Goal: Task Accomplishment & Management: Manage account settings

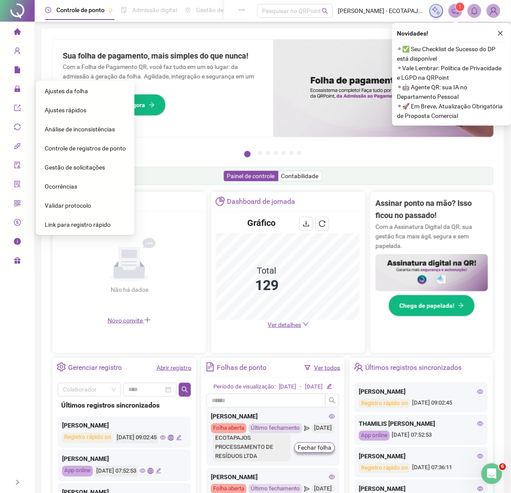
click at [74, 94] on span "Ajustes da folha" at bounding box center [66, 91] width 43 height 7
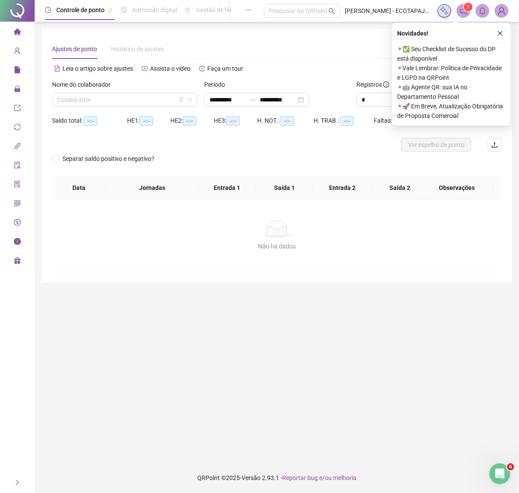
type input "**********"
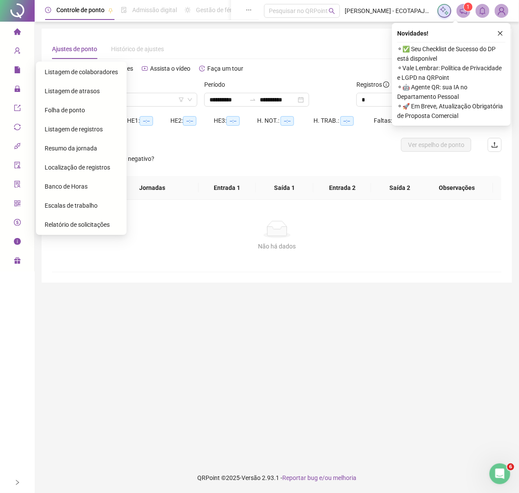
click at [75, 129] on span "Listagem de registros" at bounding box center [74, 129] width 58 height 7
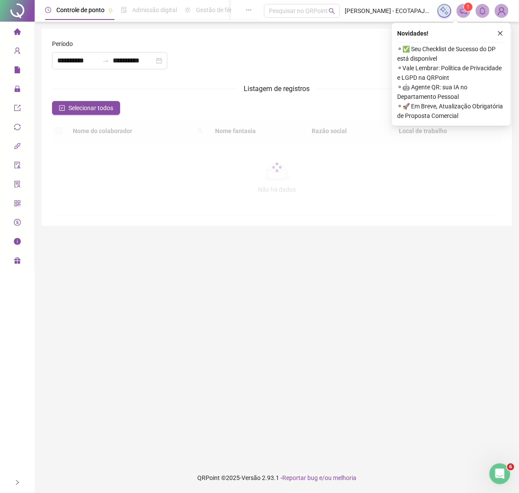
type input "**********"
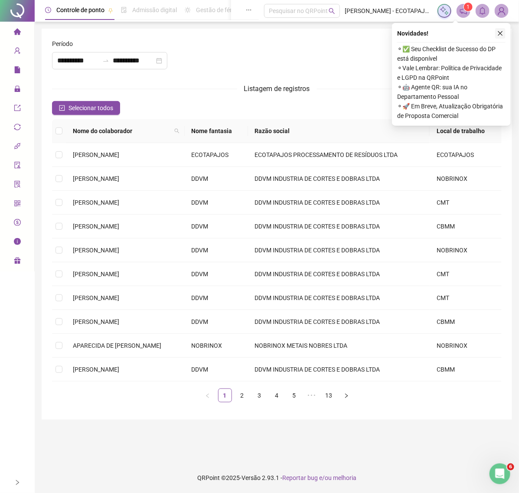
click at [500, 32] on icon "close" at bounding box center [500, 33] width 6 height 6
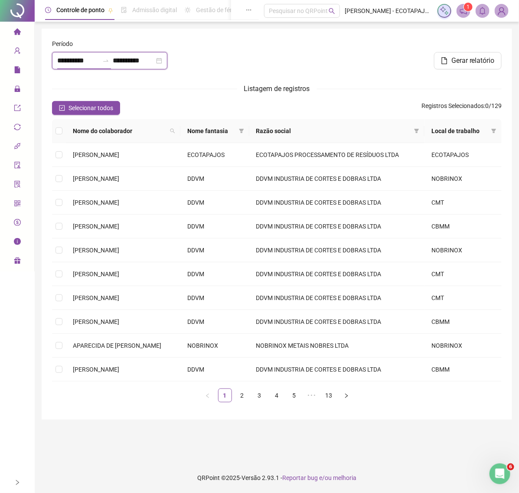
drag, startPoint x: 94, startPoint y: 62, endPoint x: 42, endPoint y: 58, distance: 52.2
click at [42, 58] on div "**********" at bounding box center [277, 224] width 471 height 391
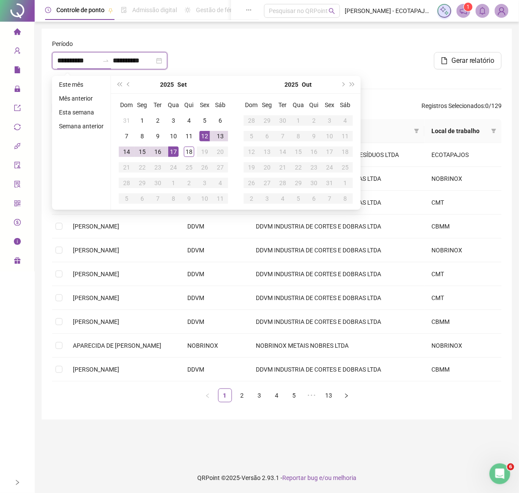
type input "**********"
click at [269, 56] on div at bounding box center [277, 57] width 152 height 37
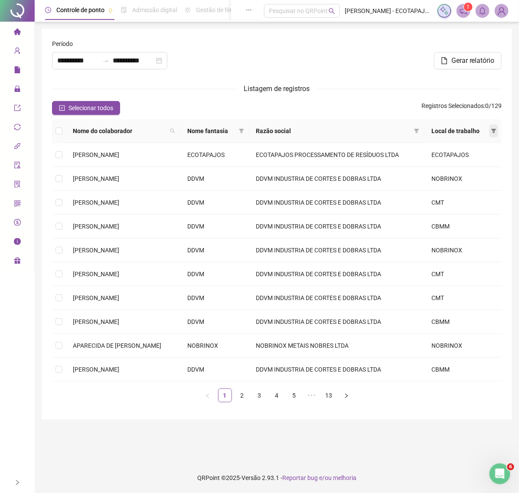
click at [494, 130] on icon "filter" at bounding box center [494, 131] width 5 height 4
click at [425, 70] on div "Gerar relatório" at bounding box center [429, 57] width 152 height 37
click at [419, 130] on icon "filter" at bounding box center [417, 131] width 5 height 4
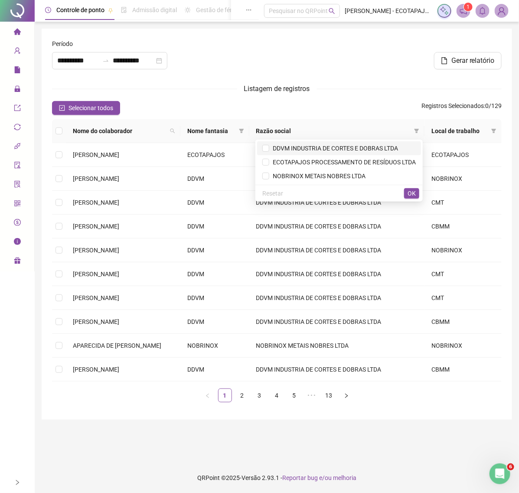
click at [300, 146] on span "DDVM INDUSTRIA DE CORTES E DOBRAS LTDA" at bounding box center [333, 148] width 129 height 7
click at [289, 173] on span "NOBRINOX METAIS NOBRES LTDA" at bounding box center [317, 176] width 96 height 7
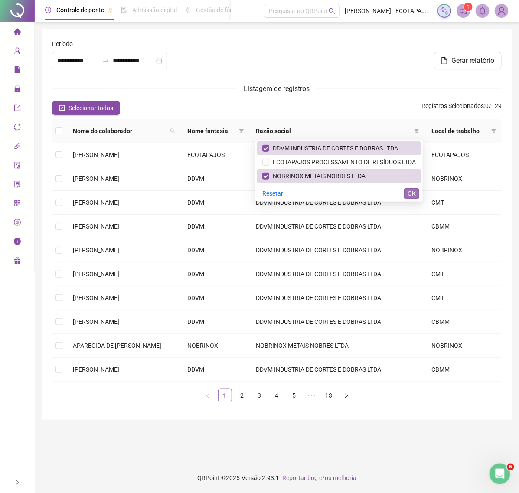
click at [411, 193] on span "OK" at bounding box center [412, 194] width 8 height 10
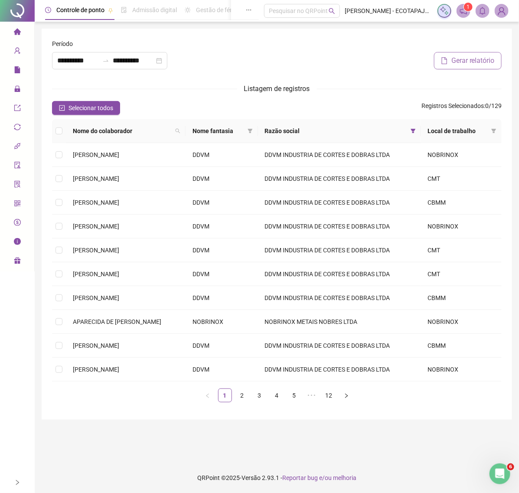
click at [470, 59] on span "Gerar relatório" at bounding box center [473, 61] width 43 height 10
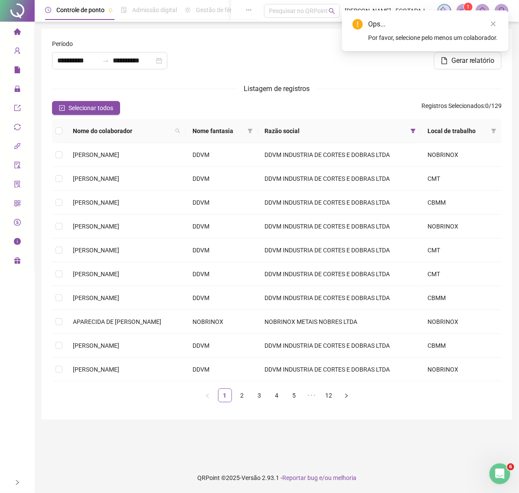
click at [54, 128] on th at bounding box center [59, 131] width 14 height 24
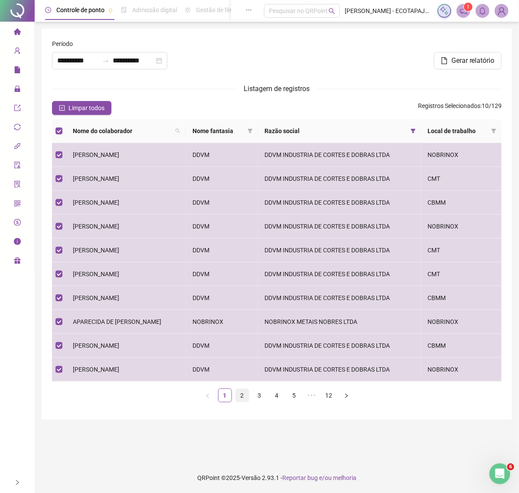
click at [244, 400] on link "2" at bounding box center [242, 395] width 13 height 13
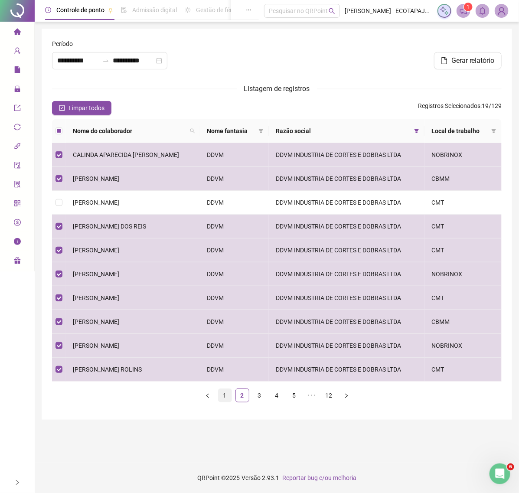
click at [227, 394] on link "1" at bounding box center [225, 395] width 13 height 13
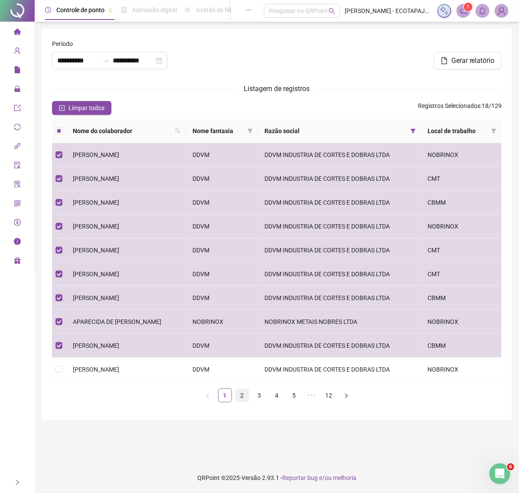
click at [243, 397] on link "2" at bounding box center [242, 395] width 13 height 13
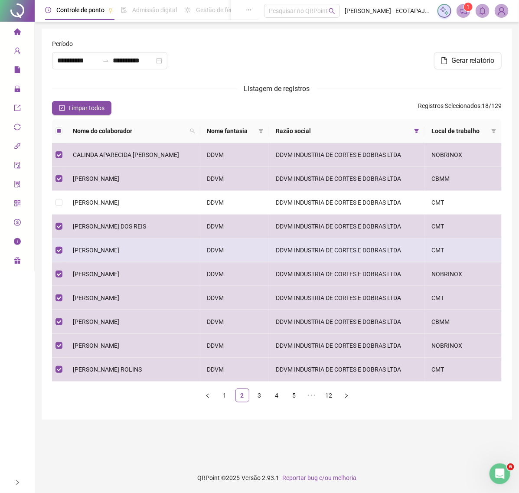
click at [100, 252] on span "[PERSON_NAME]" at bounding box center [96, 250] width 46 height 7
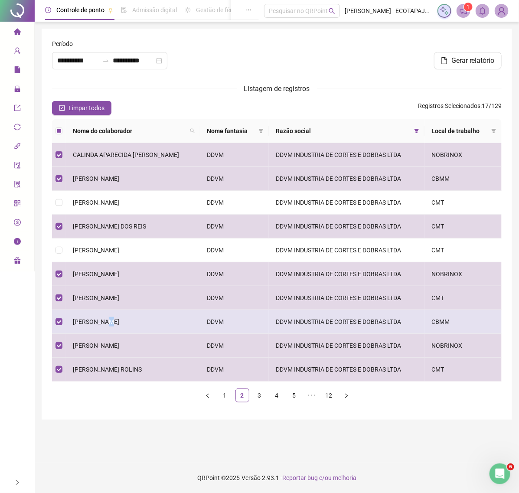
click at [107, 321] on span "[PERSON_NAME]" at bounding box center [96, 321] width 46 height 7
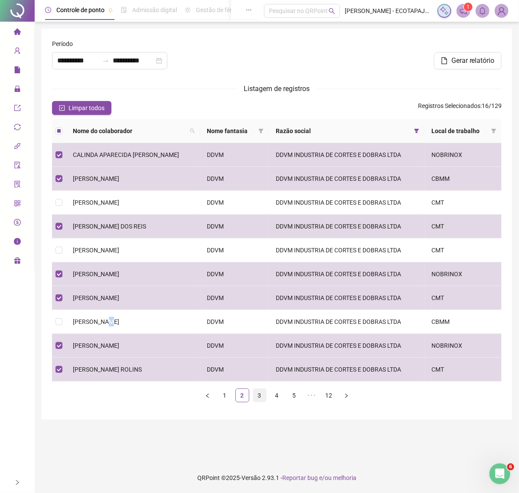
click at [261, 400] on link "3" at bounding box center [259, 395] width 13 height 13
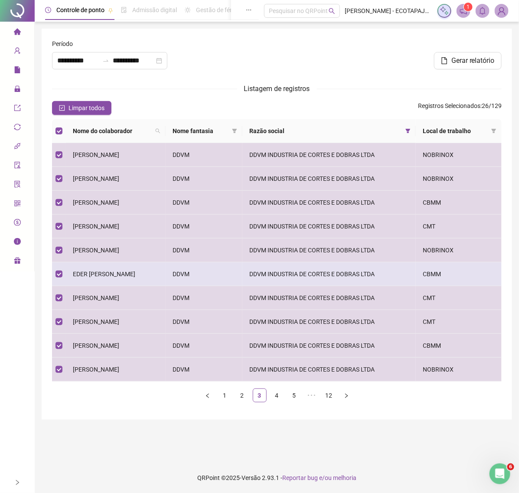
click at [118, 272] on span "EDER [PERSON_NAME]" at bounding box center [104, 274] width 62 height 7
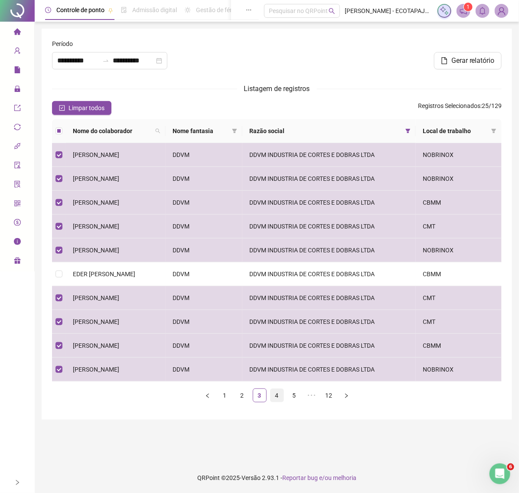
click at [272, 394] on link "4" at bounding box center [277, 395] width 13 height 13
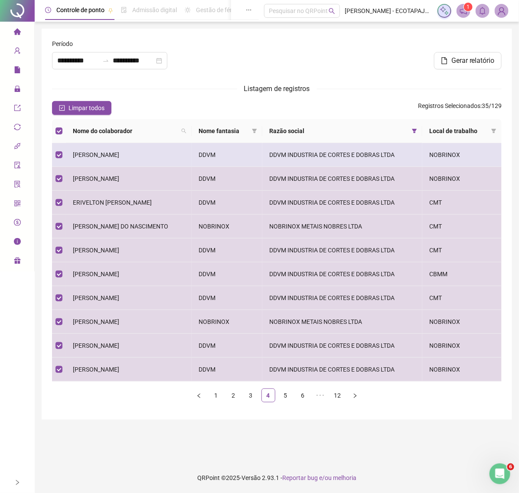
click at [82, 157] on span "[PERSON_NAME]" at bounding box center [96, 154] width 46 height 7
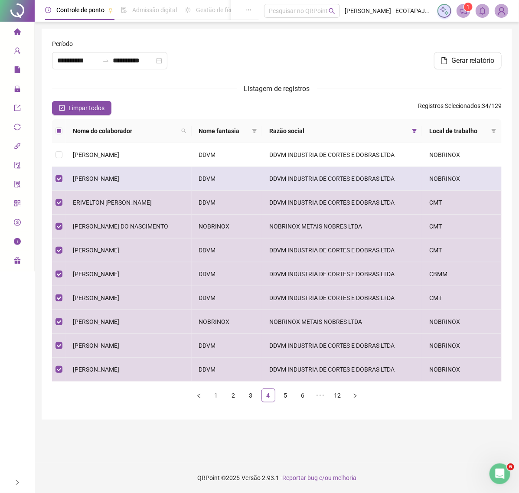
click at [86, 179] on span "[PERSON_NAME]" at bounding box center [96, 178] width 46 height 7
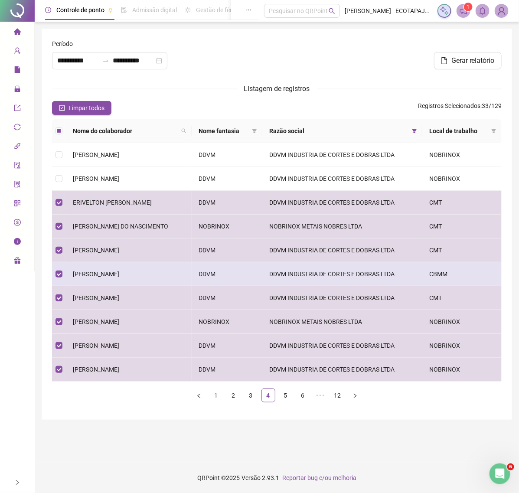
click at [94, 282] on td "[PERSON_NAME]" at bounding box center [129, 274] width 126 height 24
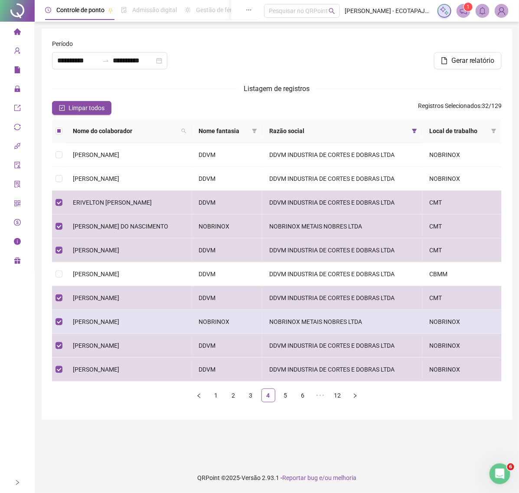
click at [119, 325] on span "[PERSON_NAME]" at bounding box center [96, 321] width 46 height 7
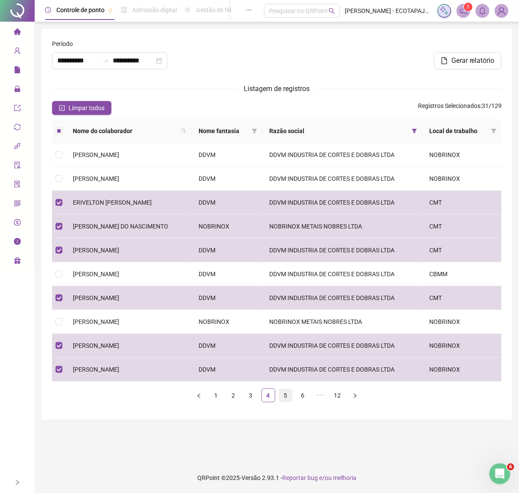
click at [288, 396] on link "5" at bounding box center [285, 395] width 13 height 13
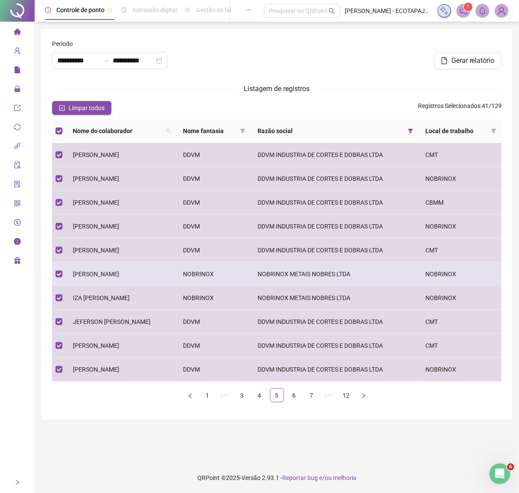
click at [119, 278] on span "[PERSON_NAME]" at bounding box center [96, 274] width 46 height 7
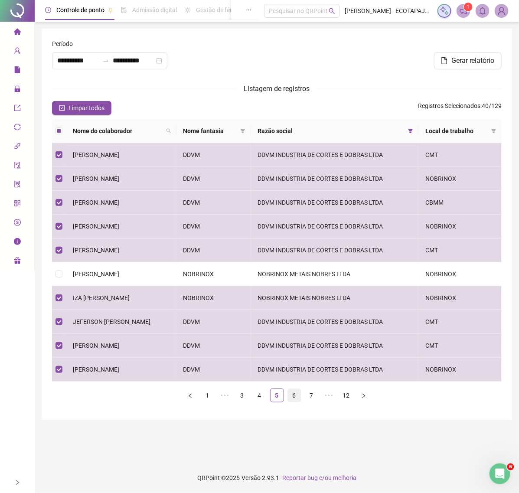
click at [293, 401] on link "6" at bounding box center [294, 395] width 13 height 13
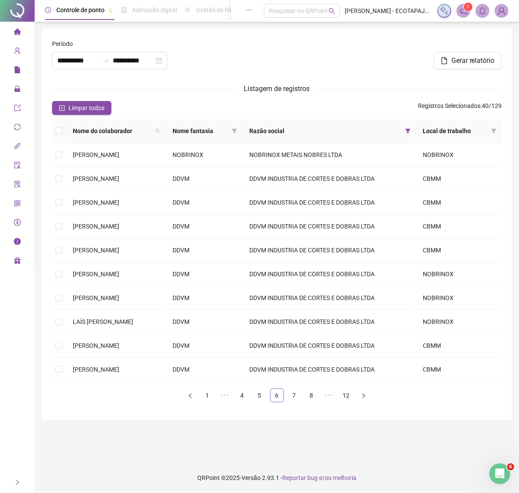
drag, startPoint x: 262, startPoint y: 395, endPoint x: 254, endPoint y: 387, distance: 10.7
click at [261, 395] on link "5" at bounding box center [259, 395] width 13 height 13
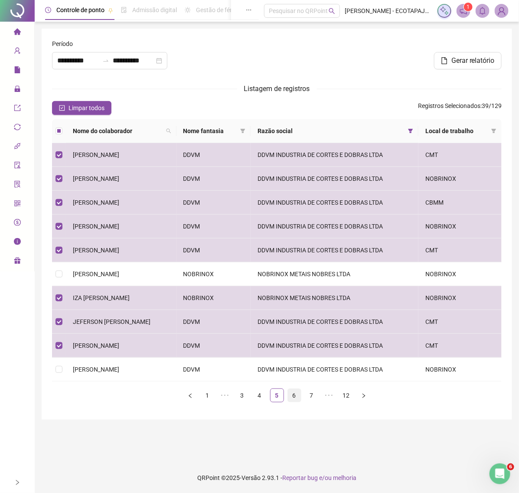
click at [292, 399] on link "6" at bounding box center [294, 395] width 13 height 13
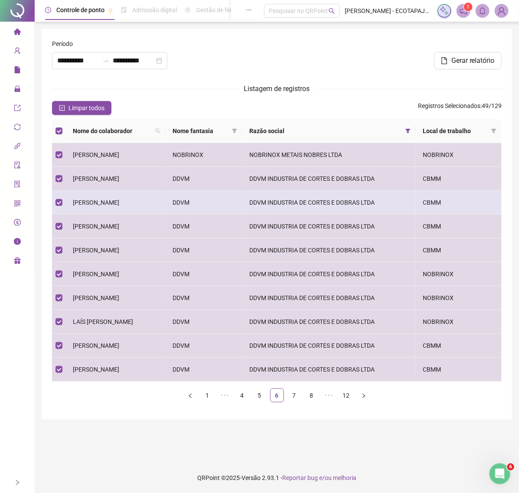
click at [83, 203] on span "[PERSON_NAME]" at bounding box center [96, 202] width 46 height 7
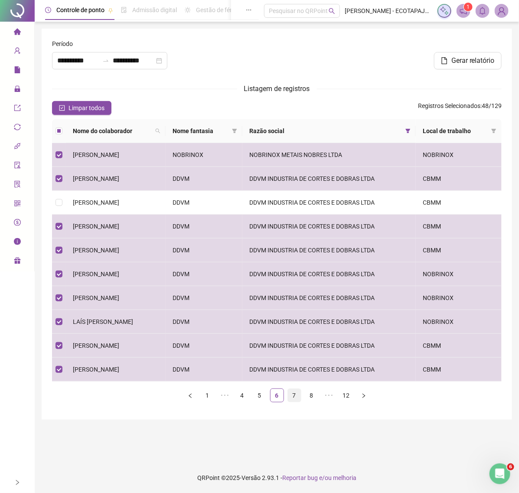
click at [297, 390] on link "7" at bounding box center [294, 395] width 13 height 13
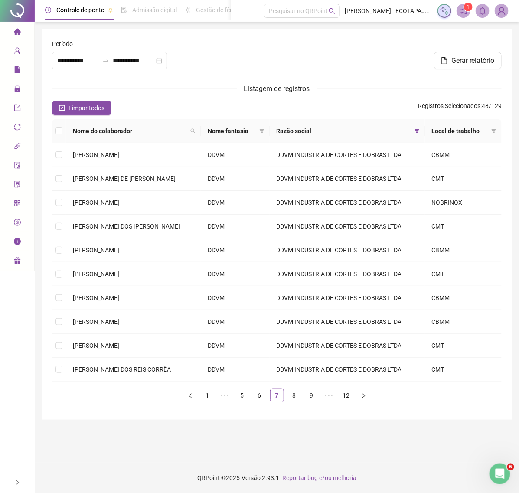
click at [54, 131] on th at bounding box center [59, 131] width 14 height 24
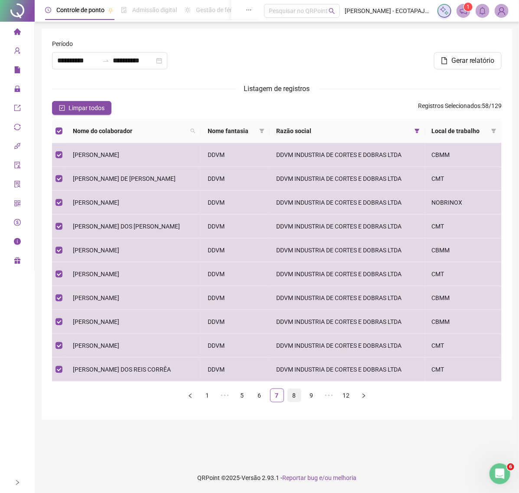
click at [291, 397] on link "8" at bounding box center [294, 395] width 13 height 13
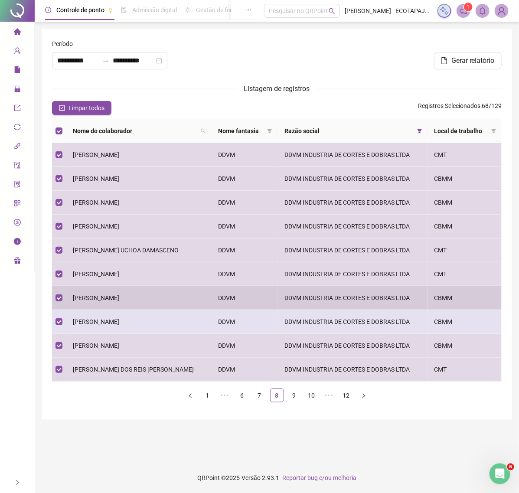
drag, startPoint x: 172, startPoint y: 310, endPoint x: 168, endPoint y: 312, distance: 4.8
click at [168, 312] on tbody "[PERSON_NAME] DDVM DDVM INDUSTRIA DE CORTES E DOBRAS LTDA CMT [PERSON_NAME] DDV…" at bounding box center [277, 262] width 450 height 239
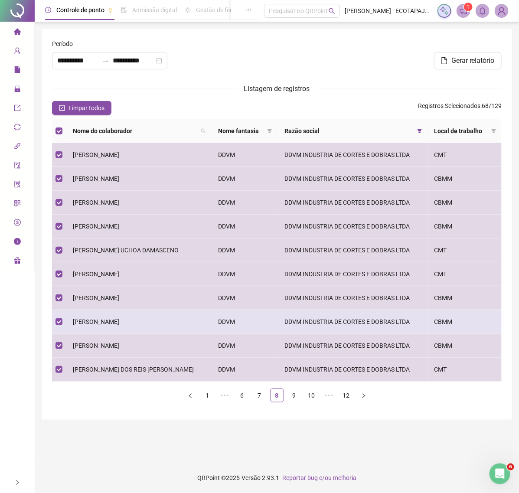
click at [119, 321] on span "[PERSON_NAME]" at bounding box center [96, 321] width 46 height 7
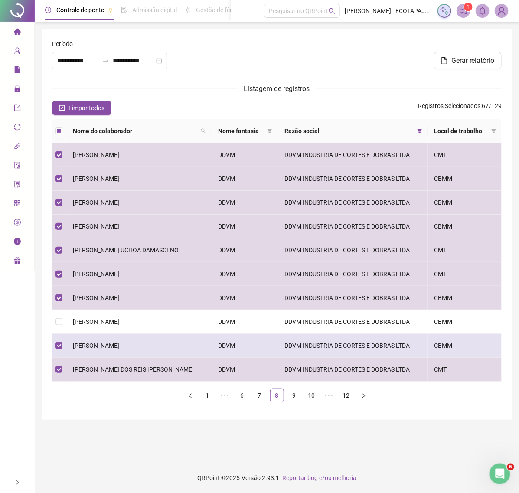
click at [116, 343] on span "[PERSON_NAME]" at bounding box center [96, 345] width 46 height 7
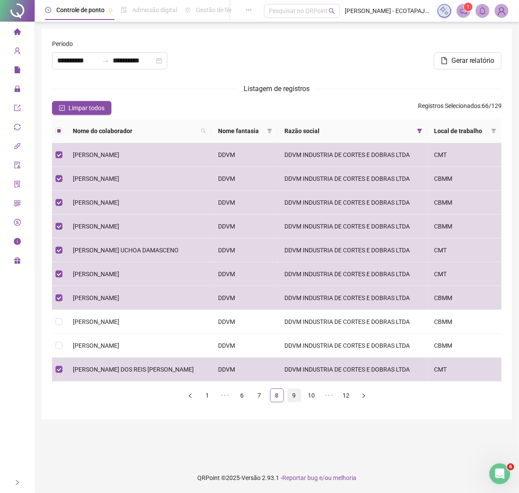
click at [298, 398] on link "9" at bounding box center [294, 395] width 13 height 13
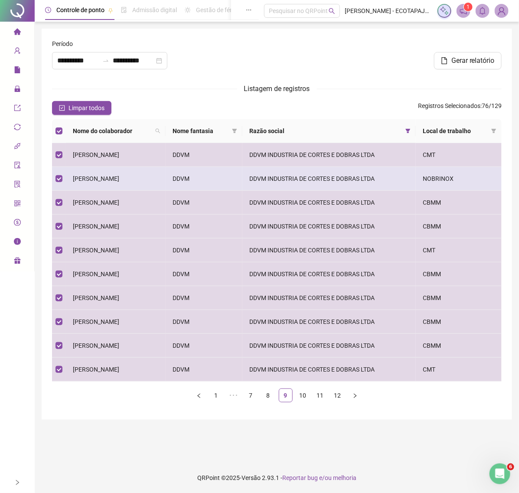
click at [119, 181] on span "[PERSON_NAME]" at bounding box center [96, 178] width 46 height 7
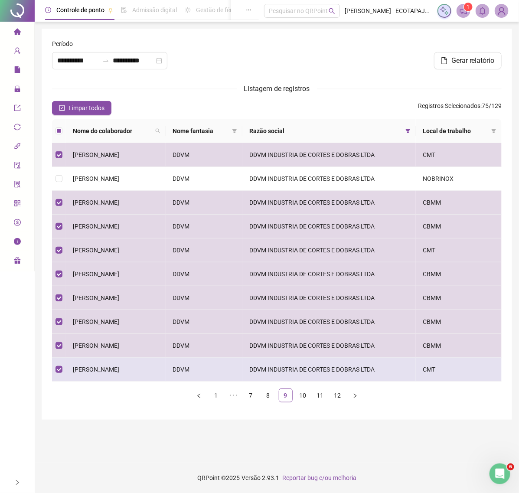
click at [94, 370] on span "[PERSON_NAME]" at bounding box center [96, 369] width 46 height 7
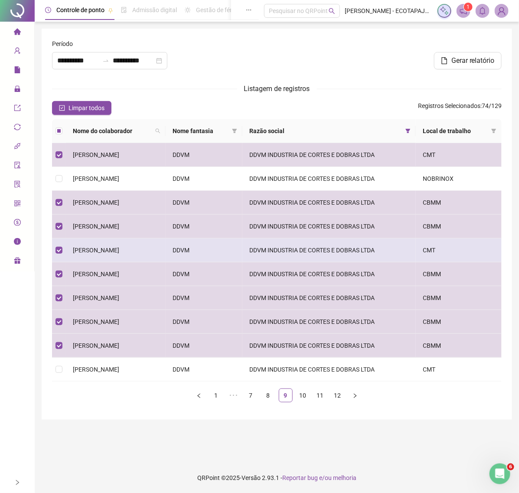
click at [94, 253] on span "[PERSON_NAME]" at bounding box center [96, 250] width 46 height 7
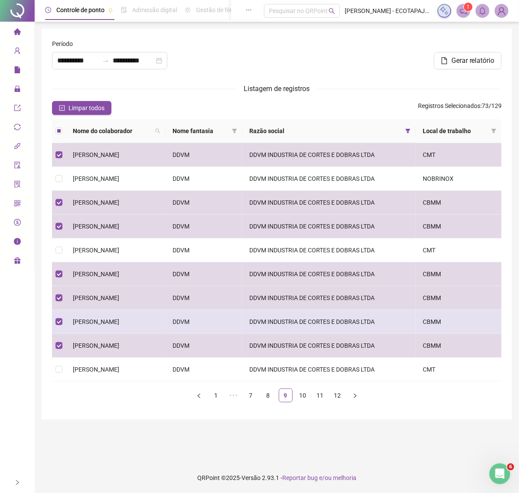
click at [166, 314] on td "[PERSON_NAME]" at bounding box center [116, 322] width 100 height 24
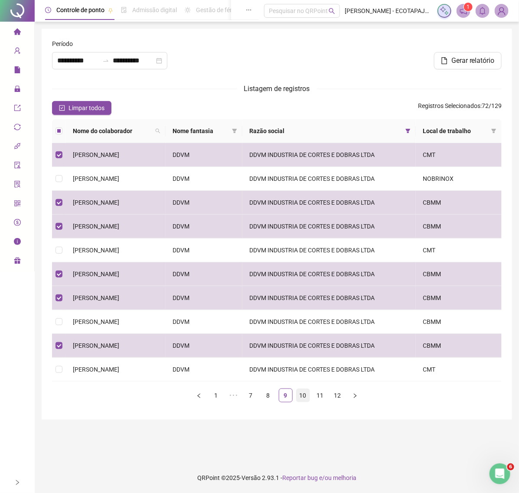
click at [303, 397] on link "10" at bounding box center [303, 395] width 13 height 13
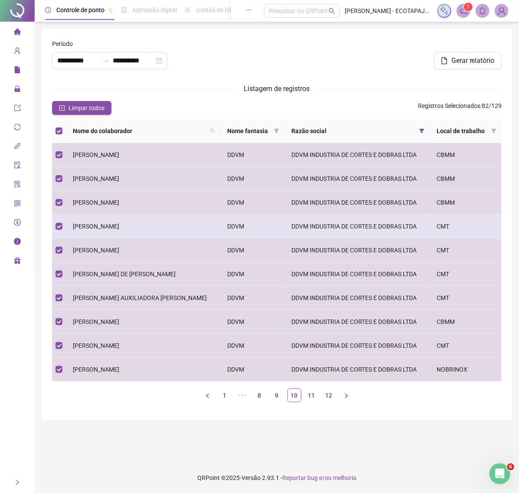
click at [68, 226] on td "[PERSON_NAME]" at bounding box center [143, 227] width 154 height 24
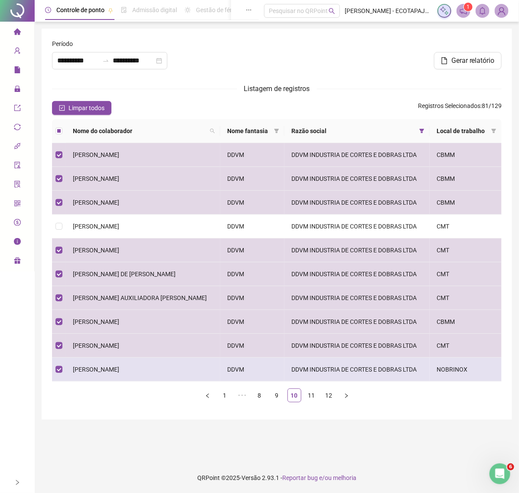
click at [119, 372] on span "[PERSON_NAME]" at bounding box center [96, 369] width 46 height 7
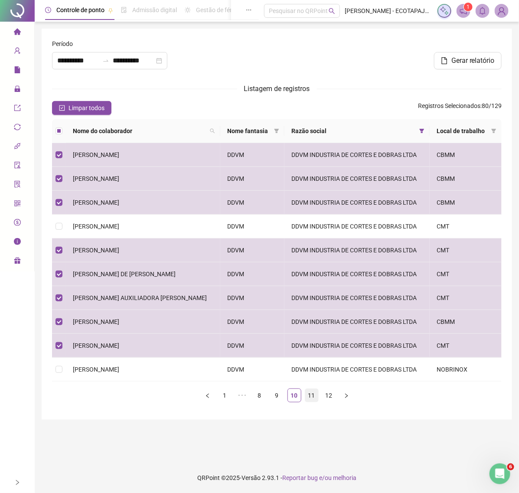
click at [311, 402] on link "11" at bounding box center [311, 395] width 13 height 13
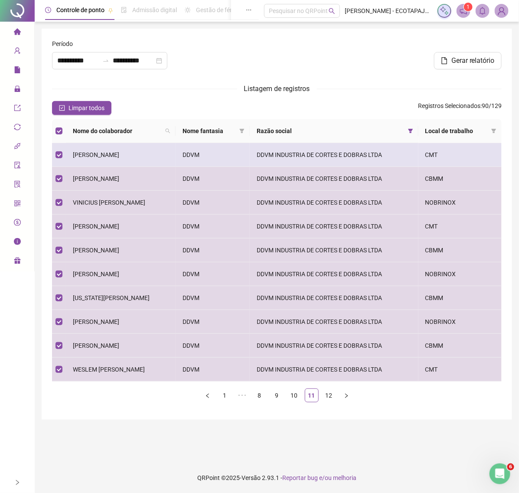
click at [70, 154] on td "[PERSON_NAME]" at bounding box center [121, 155] width 110 height 24
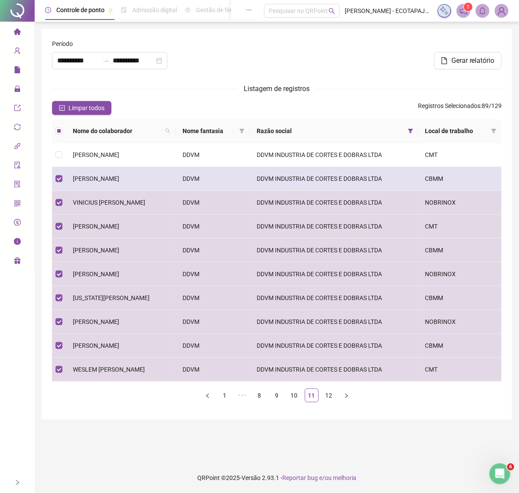
click at [111, 187] on td "[PERSON_NAME]" at bounding box center [121, 179] width 110 height 24
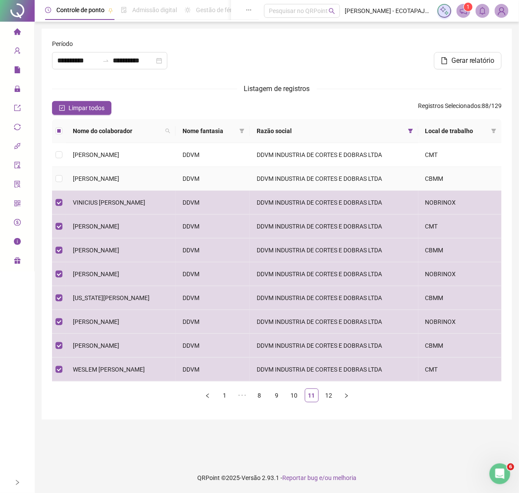
click at [111, 181] on span "[PERSON_NAME]" at bounding box center [96, 178] width 46 height 7
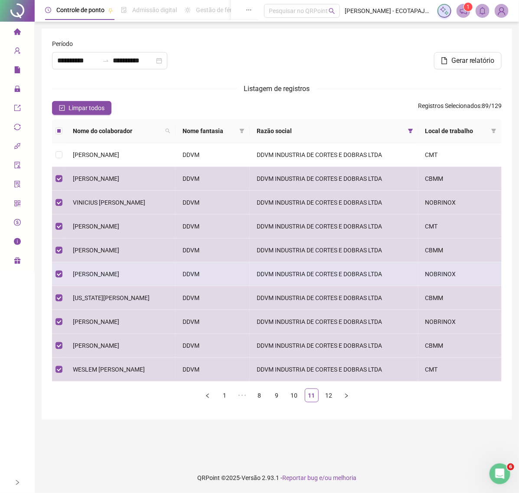
click at [166, 277] on td "[PERSON_NAME]" at bounding box center [121, 274] width 110 height 24
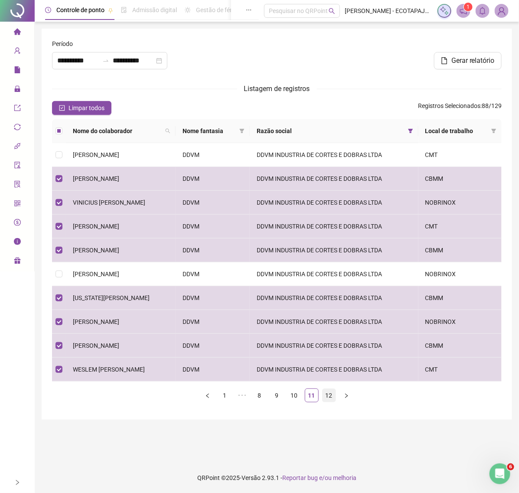
click at [326, 400] on link "12" at bounding box center [329, 395] width 13 height 13
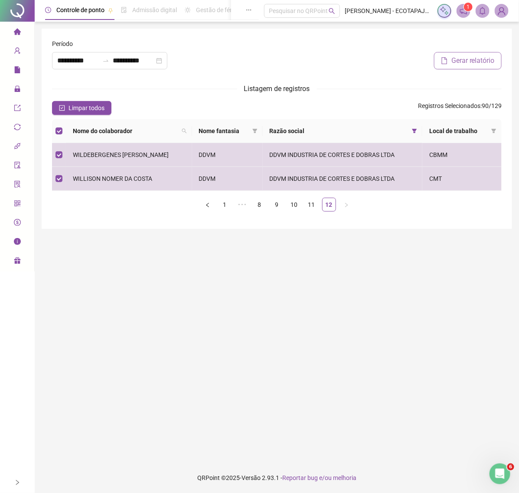
click at [460, 59] on span "Gerar relatório" at bounding box center [473, 61] width 43 height 10
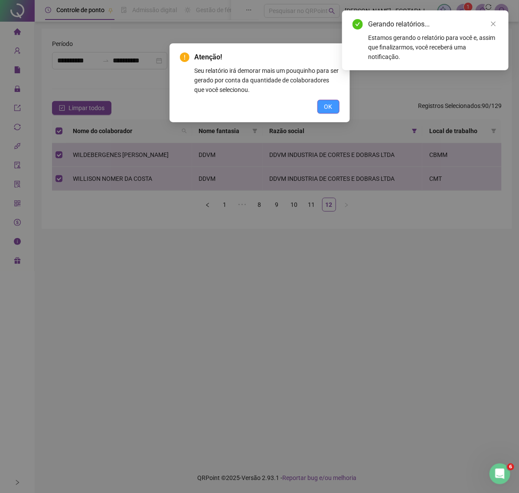
click at [330, 105] on span "OK" at bounding box center [328, 107] width 8 height 10
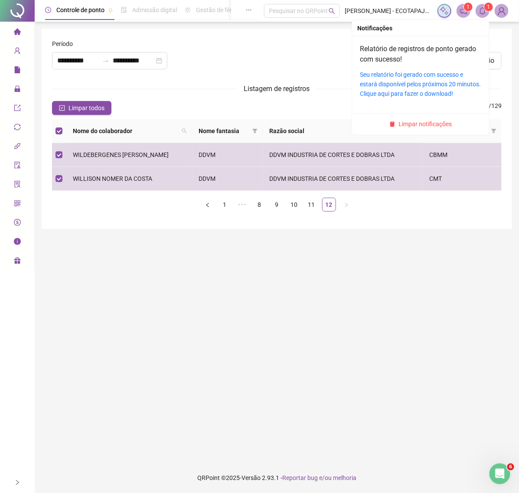
click at [482, 10] on icon "bell" at bounding box center [483, 11] width 8 height 8
click at [431, 79] on div "Seu relatório foi gerado com sucesso e estará disponível pelos próximos 20 minu…" at bounding box center [420, 84] width 121 height 29
click at [376, 76] on link "Seu relatório foi gerado com sucesso e estará disponível pelos próximos 20 minu…" at bounding box center [420, 84] width 121 height 26
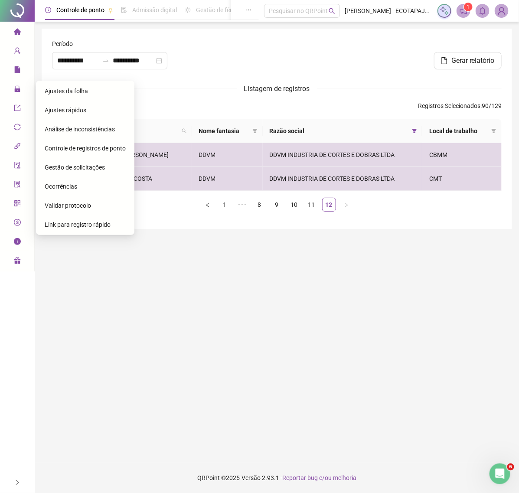
click at [59, 90] on span "Ajustes da folha" at bounding box center [66, 91] width 43 height 7
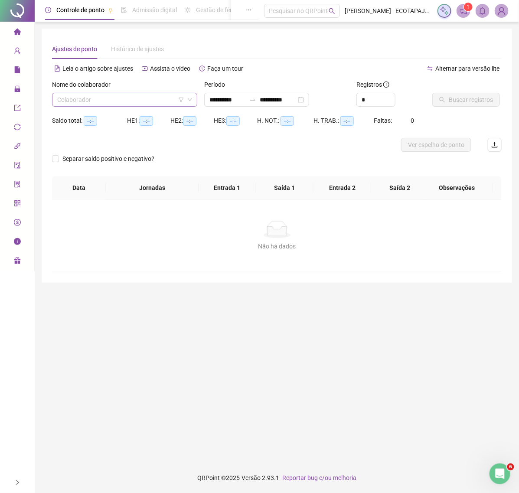
type input "**********"
click at [111, 101] on input "search" at bounding box center [120, 99] width 127 height 13
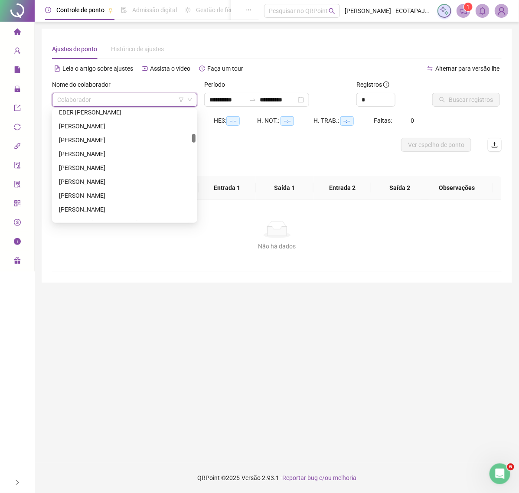
scroll to position [411, 0]
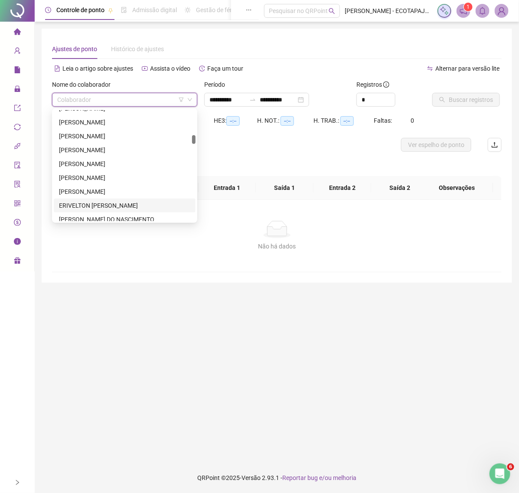
click at [107, 203] on div "ERIVELTON [PERSON_NAME]" at bounding box center [124, 206] width 131 height 10
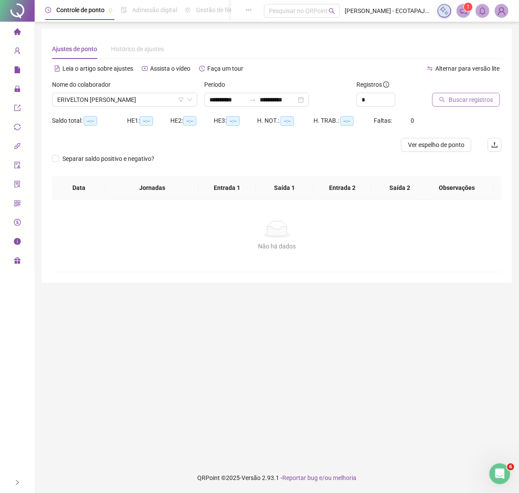
click at [481, 104] on span "Buscar registros" at bounding box center [471, 100] width 44 height 10
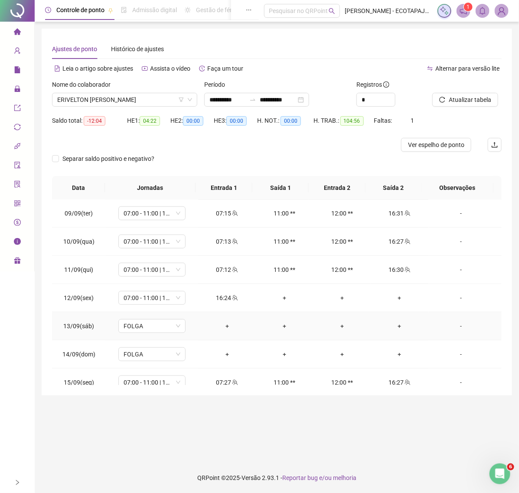
scroll to position [271, 0]
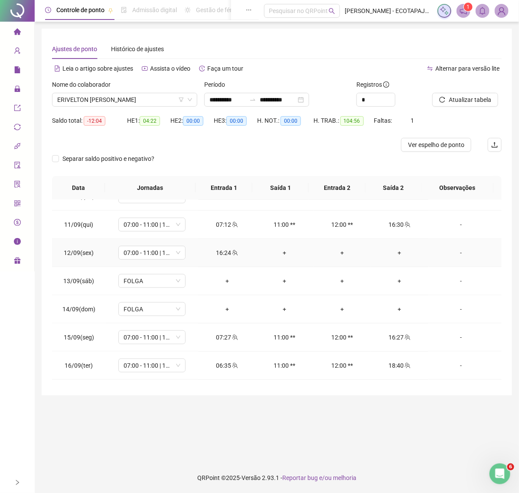
click at [393, 252] on div "+" at bounding box center [400, 253] width 44 height 10
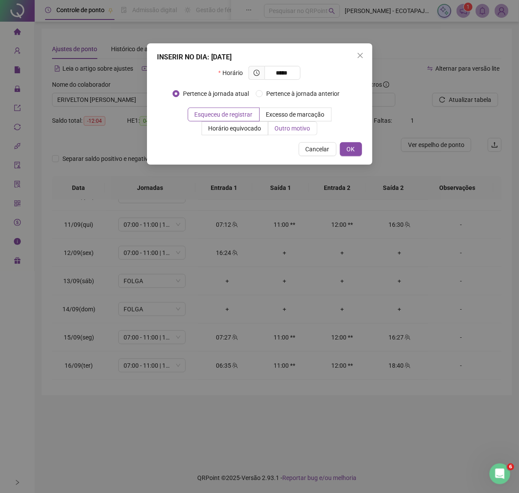
type input "*****"
click at [298, 126] on span "Outro motivo" at bounding box center [293, 128] width 36 height 7
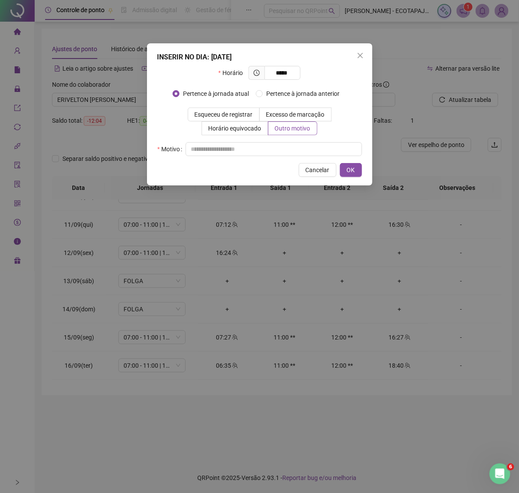
click at [210, 158] on div "INSERIR NO DIA : [DATE] Horário ***** Pertence à jornada atual Pertence à jorna…" at bounding box center [260, 114] width 226 height 142
click at [211, 146] on input "text" at bounding box center [274, 149] width 177 height 14
drag, startPoint x: 211, startPoint y: 146, endPoint x: 139, endPoint y: 136, distance: 73.2
click at [139, 136] on div "INSERIR NO DIA : [DATE] Horário ***** Pertence à jornada atual [GEOGRAPHIC_DATA…" at bounding box center [259, 246] width 519 height 493
type input "****"
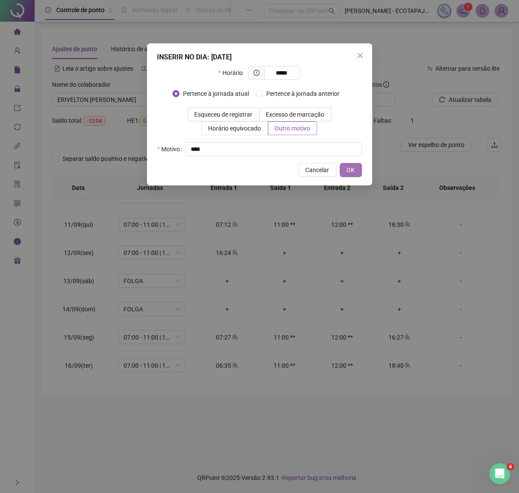
click at [350, 168] on span "OK" at bounding box center [351, 170] width 8 height 10
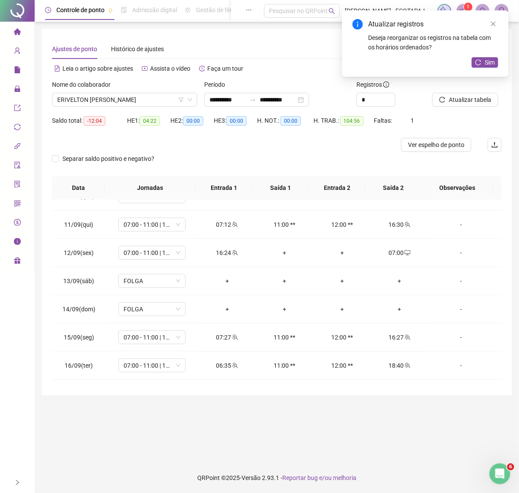
click at [481, 68] on div "Atualizar registros Deseja reorganizar os registros na tabela com os horários o…" at bounding box center [425, 43] width 167 height 66
click at [481, 66] on button "Sim" at bounding box center [485, 62] width 26 height 10
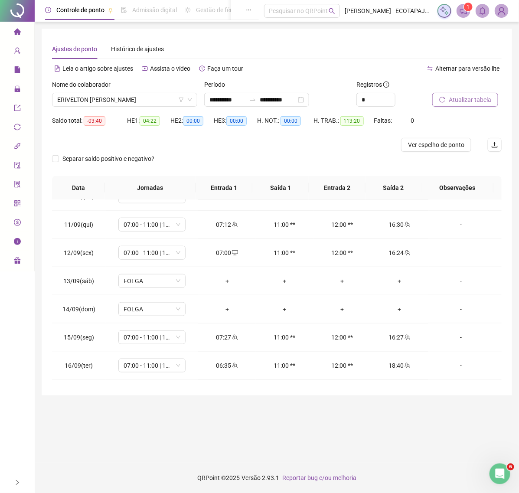
click at [456, 102] on span "Atualizar tabela" at bounding box center [470, 100] width 43 height 10
click at [136, 97] on span "ERIVELTON [PERSON_NAME]" at bounding box center [124, 99] width 135 height 13
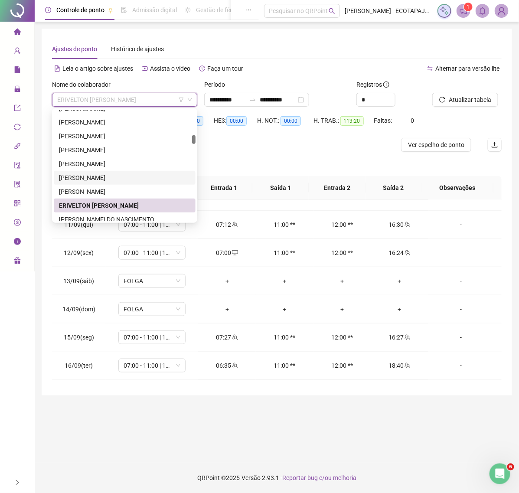
scroll to position [429, 0]
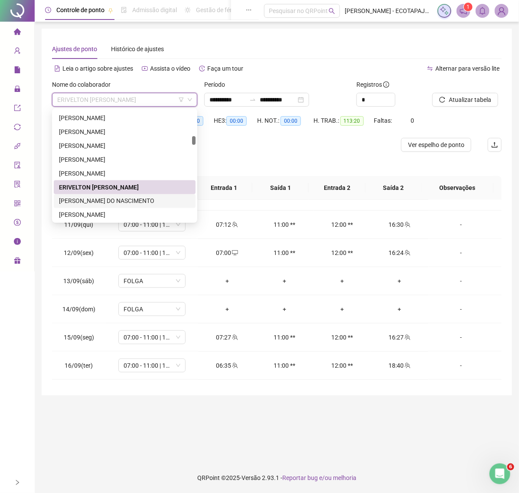
click at [111, 201] on div "[PERSON_NAME] DO NASCIMENTO" at bounding box center [124, 201] width 131 height 10
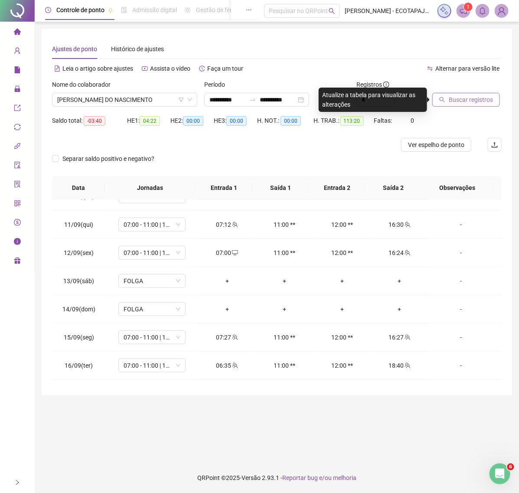
click at [448, 94] on button "Buscar registros" at bounding box center [466, 100] width 68 height 14
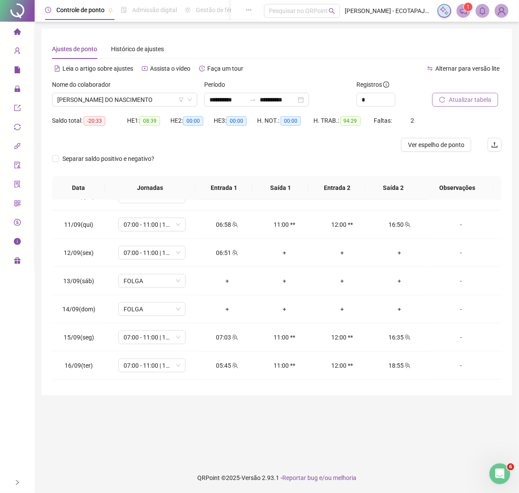
click at [442, 98] on icon "reload" at bounding box center [442, 100] width 6 height 6
click at [395, 256] on div "+" at bounding box center [400, 253] width 44 height 10
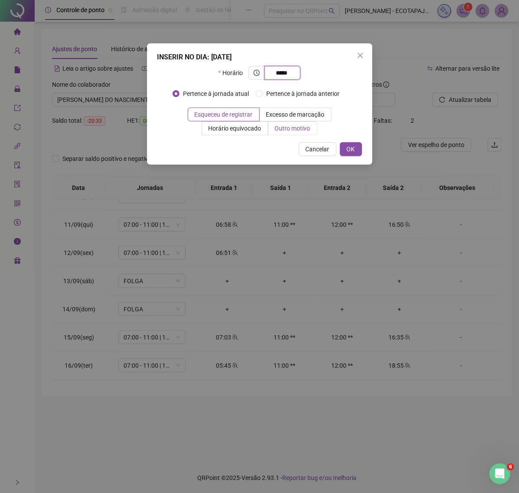
type input "*****"
click at [285, 131] on span "Outro motivo" at bounding box center [293, 128] width 36 height 7
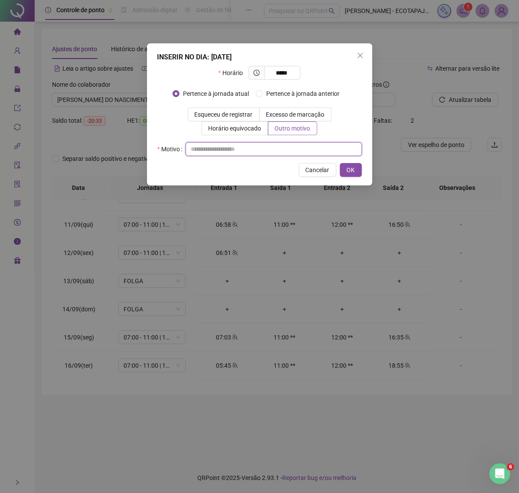
click at [269, 152] on input "text" at bounding box center [274, 149] width 177 height 14
paste input "****"
type input "****"
click at [347, 168] on span "OK" at bounding box center [351, 170] width 8 height 10
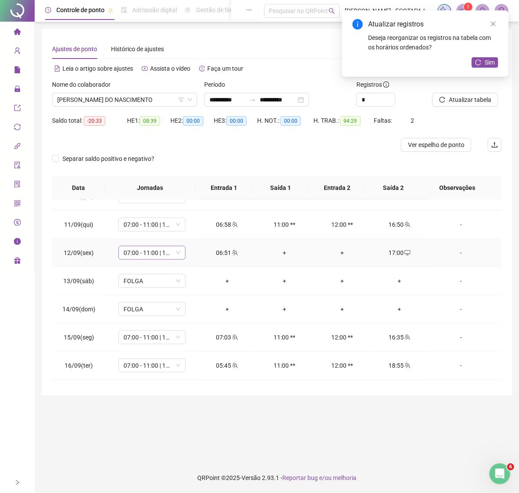
click at [180, 251] on div "07:00 - 11:00 | 12:00 - 16:00" at bounding box center [151, 253] width 67 height 14
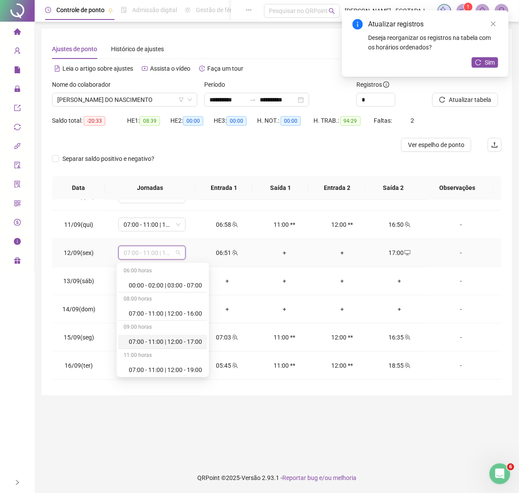
click at [187, 344] on div "07:00 - 11:00 | 12:00 - 17:00" at bounding box center [165, 342] width 73 height 10
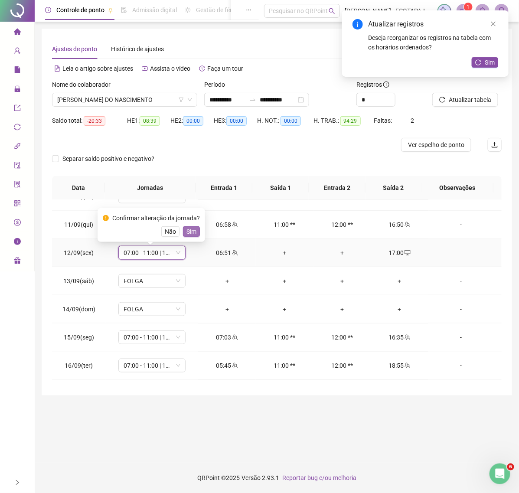
click at [191, 231] on span "Sim" at bounding box center [192, 232] width 10 height 10
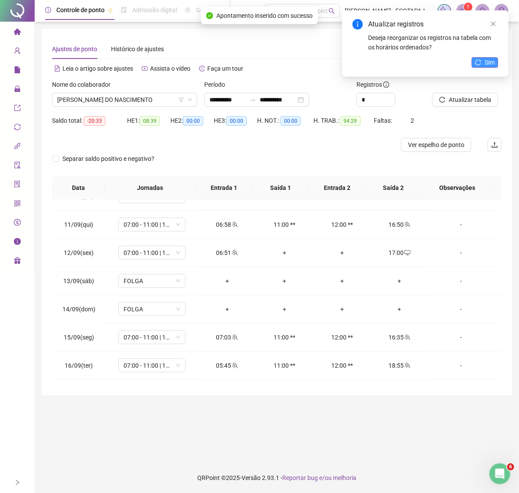
click at [490, 59] on span "Sim" at bounding box center [490, 63] width 10 height 10
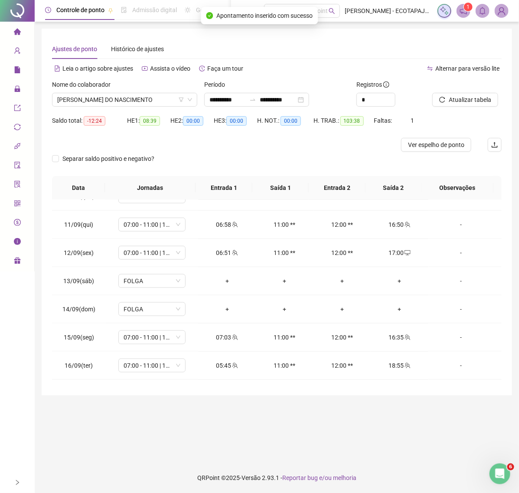
click at [464, 103] on span "Atualizar tabela" at bounding box center [470, 100] width 43 height 10
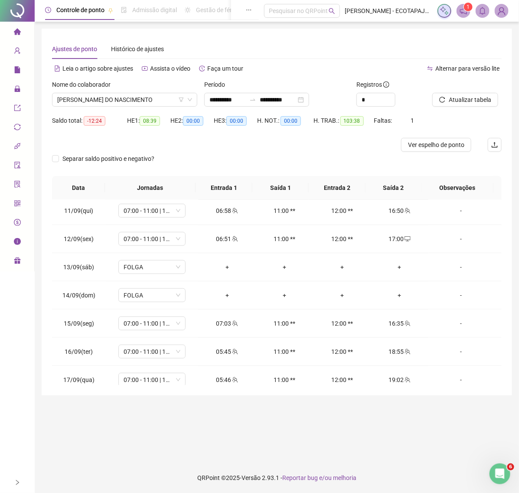
scroll to position [295, 0]
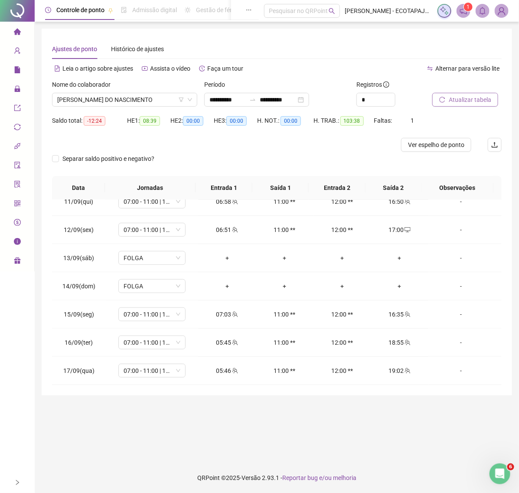
click at [475, 101] on span "Atualizar tabela" at bounding box center [470, 100] width 43 height 10
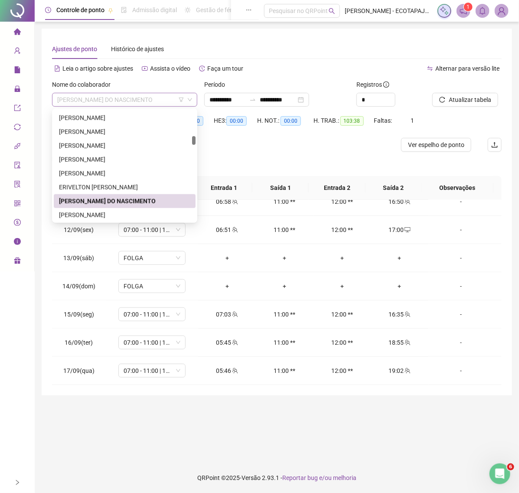
click at [167, 100] on span "[PERSON_NAME] DO NASCIMENTO" at bounding box center [124, 99] width 135 height 13
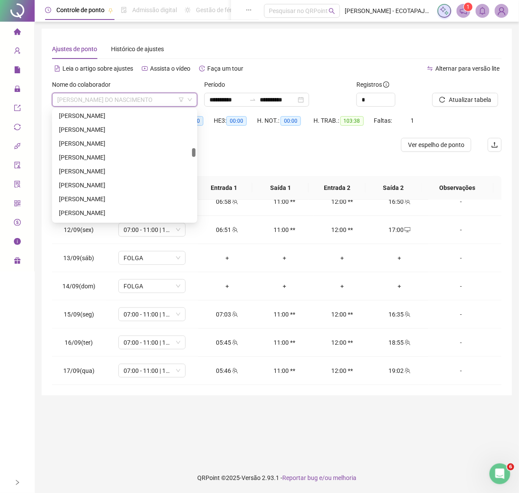
scroll to position [644, 0]
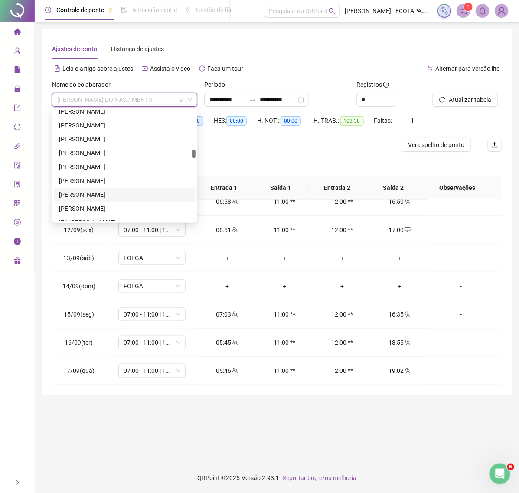
click at [102, 191] on div "[PERSON_NAME]" at bounding box center [124, 195] width 131 height 10
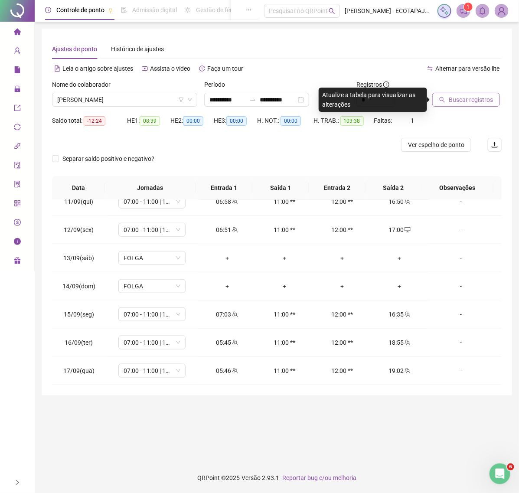
click at [455, 97] on span "Buscar registros" at bounding box center [471, 100] width 44 height 10
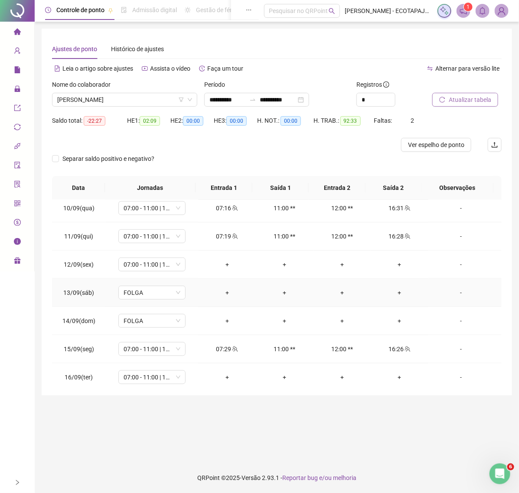
scroll to position [259, 0]
click at [179, 270] on div "07:00 - 11:00 | 12:00 - 16:00" at bounding box center [151, 265] width 67 height 14
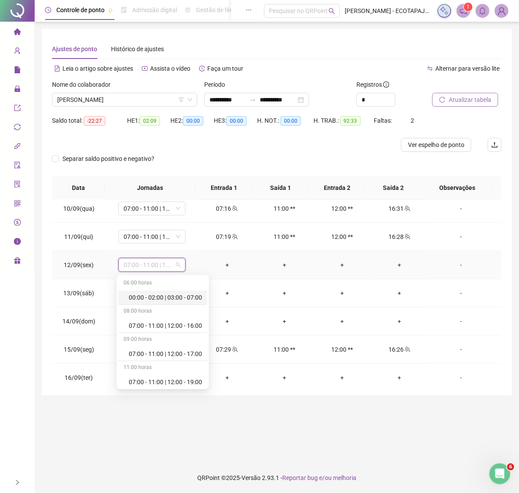
scroll to position [766, 0]
click at [170, 350] on div "Folga compensatória" at bounding box center [165, 352] width 73 height 10
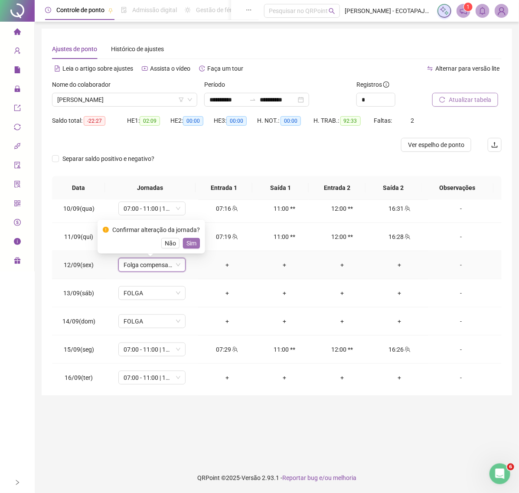
click at [183, 245] on button "Sim" at bounding box center [191, 243] width 17 height 10
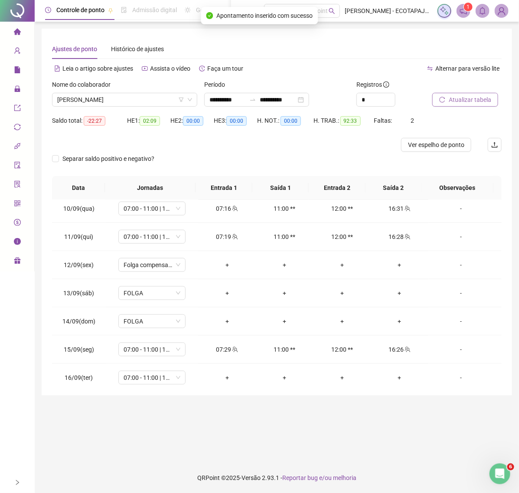
click at [446, 103] on button "Atualizar tabela" at bounding box center [465, 100] width 66 height 14
click at [462, 100] on span "Atualizar tabela" at bounding box center [470, 100] width 43 height 10
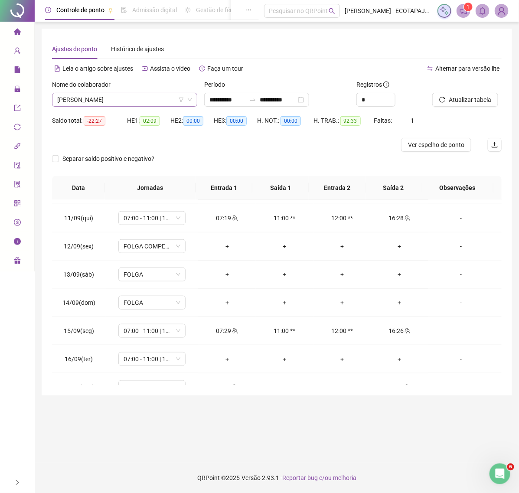
click at [157, 95] on span "[PERSON_NAME]" at bounding box center [124, 99] width 135 height 13
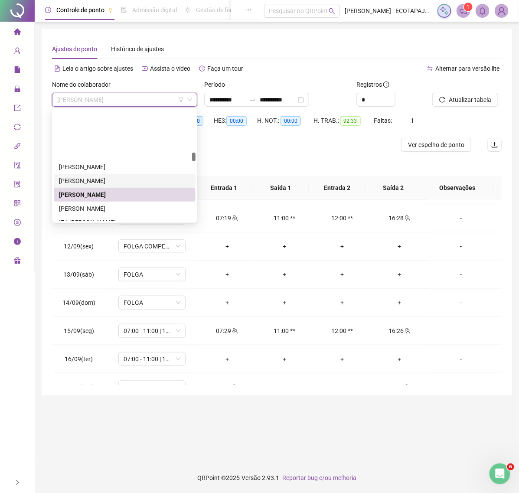
scroll to position [697, 0]
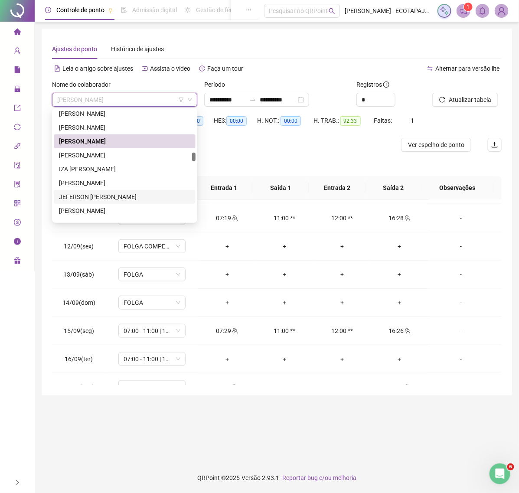
click at [71, 193] on div "JEFERSON [PERSON_NAME]" at bounding box center [124, 197] width 131 height 10
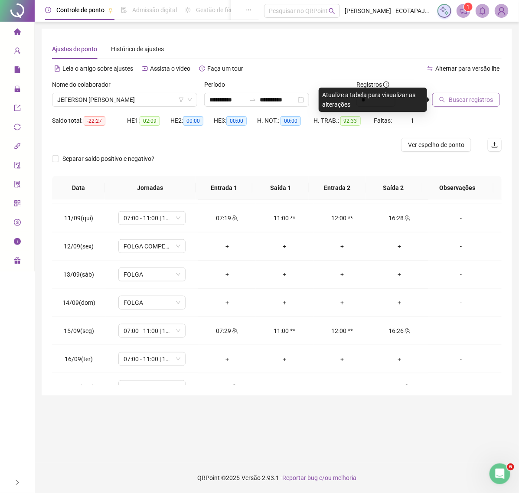
click at [455, 105] on button "Buscar registros" at bounding box center [466, 100] width 68 height 14
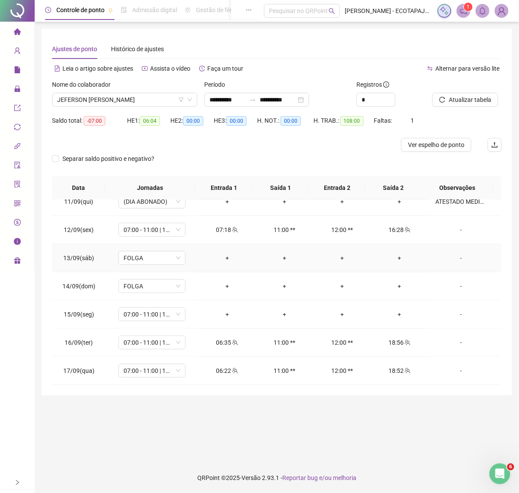
scroll to position [278, 0]
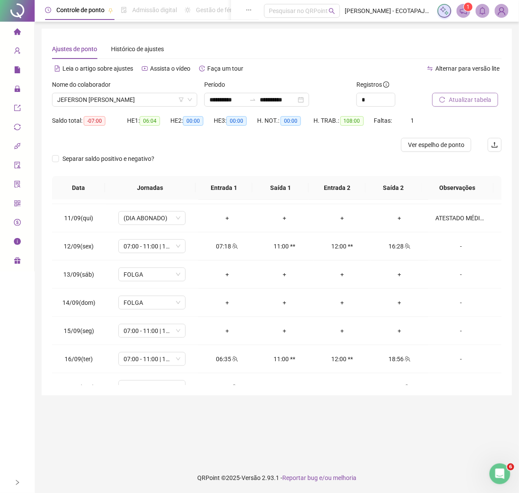
click at [455, 100] on span "Atualizar tabela" at bounding box center [470, 100] width 43 height 10
click at [171, 98] on span "JEFERSON [PERSON_NAME]" at bounding box center [124, 99] width 135 height 13
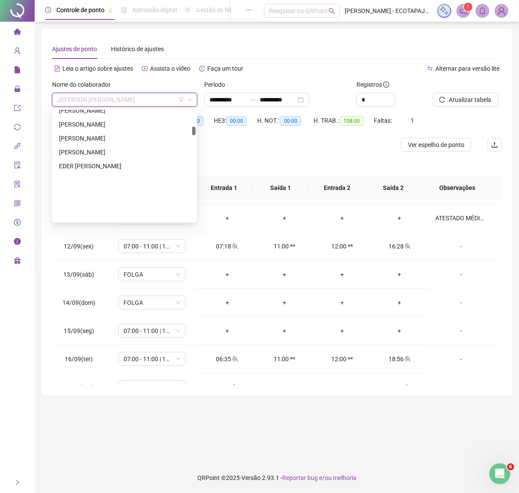
scroll to position [268, 0]
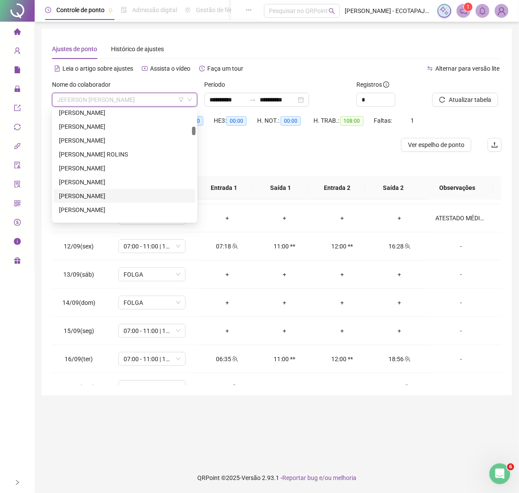
click at [113, 196] on div "[PERSON_NAME]" at bounding box center [124, 196] width 131 height 10
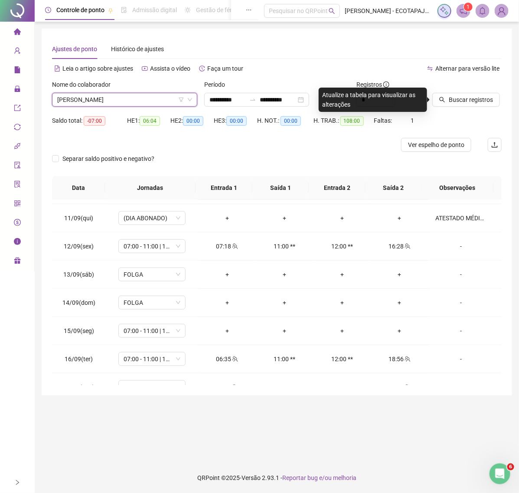
click at [460, 107] on div "Buscar registros" at bounding box center [467, 97] width 76 height 34
click at [461, 102] on span "Buscar registros" at bounding box center [471, 100] width 44 height 10
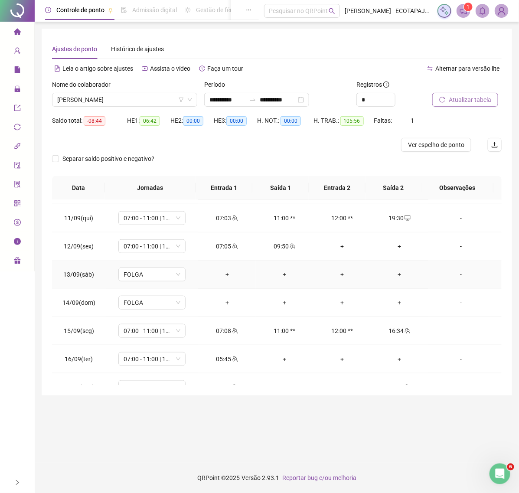
click at [226, 274] on div "+" at bounding box center [227, 275] width 44 height 10
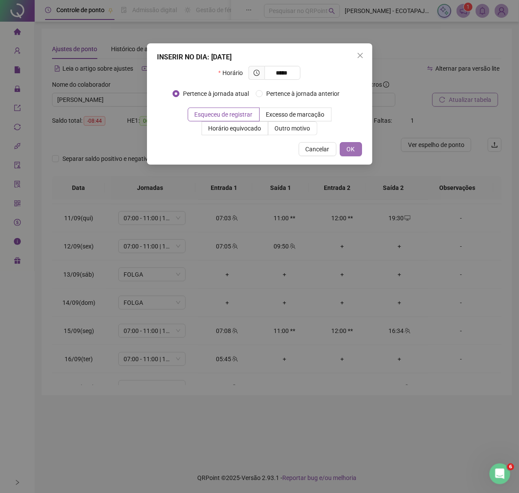
type input "*****"
click at [342, 151] on button "OK" at bounding box center [351, 149] width 22 height 14
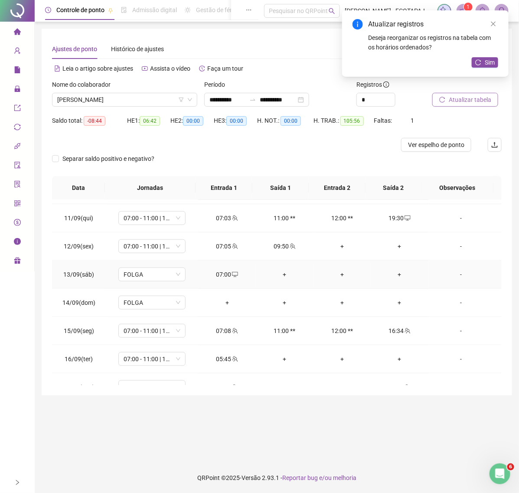
click at [397, 275] on div "+" at bounding box center [400, 275] width 44 height 10
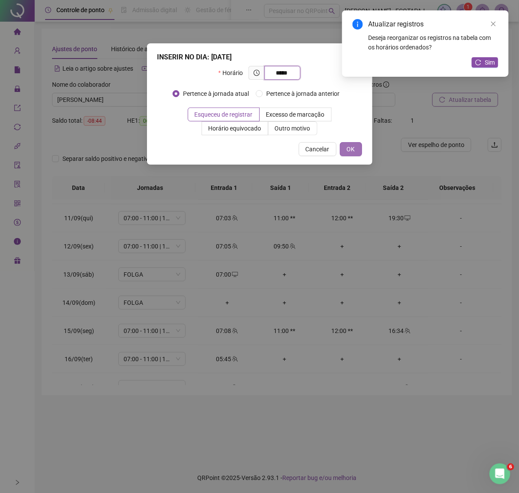
type input "*****"
click at [345, 152] on button "OK" at bounding box center [351, 149] width 22 height 14
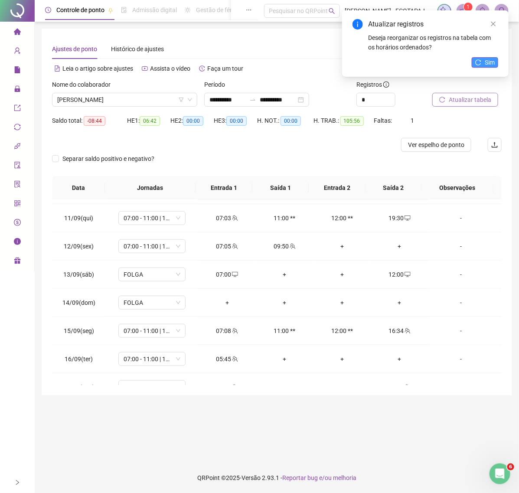
click at [488, 59] on span "Sim" at bounding box center [490, 63] width 10 height 10
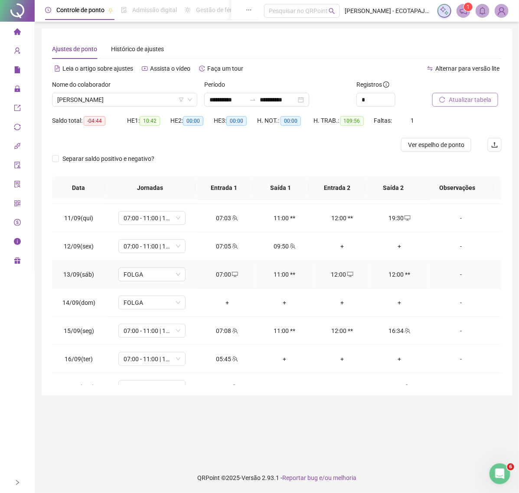
click at [450, 278] on div "-" at bounding box center [460, 275] width 51 height 10
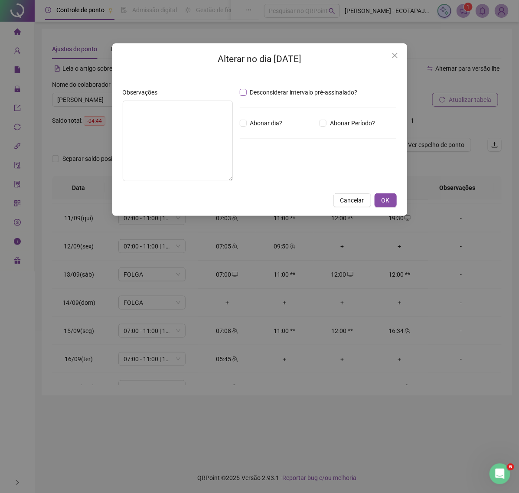
click at [248, 90] on span "Desconsiderar intervalo pré-assinalado?" at bounding box center [304, 93] width 115 height 10
click at [386, 206] on button "OK" at bounding box center [386, 200] width 22 height 14
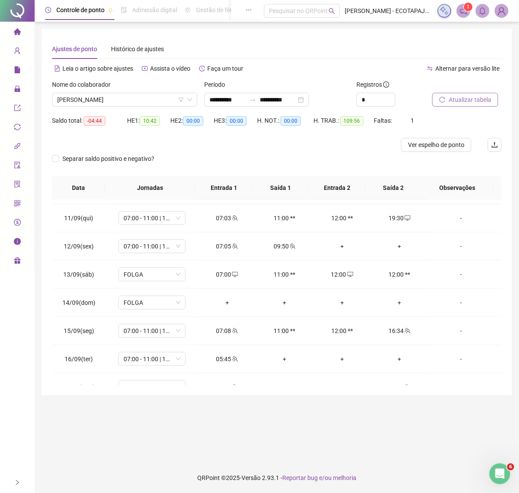
click at [453, 98] on span "Atualizar tabela" at bounding box center [470, 100] width 43 height 10
drag, startPoint x: 155, startPoint y: 98, endPoint x: 147, endPoint y: 103, distance: 8.8
click at [154, 98] on span "[PERSON_NAME]" at bounding box center [124, 99] width 135 height 13
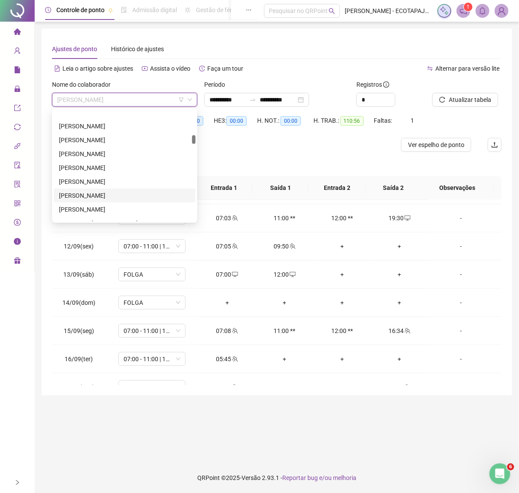
scroll to position [429, 0]
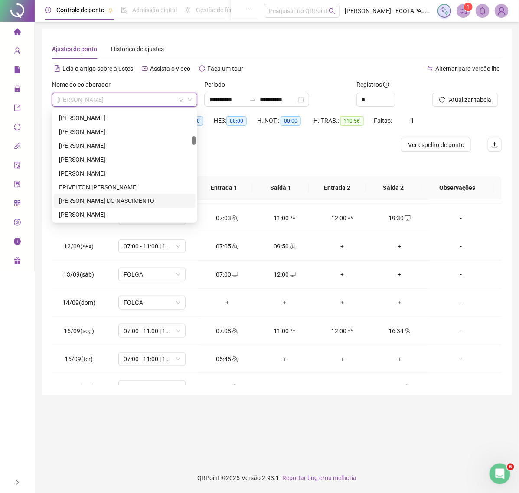
click at [104, 200] on div "[PERSON_NAME] DO NASCIMENTO" at bounding box center [124, 201] width 131 height 10
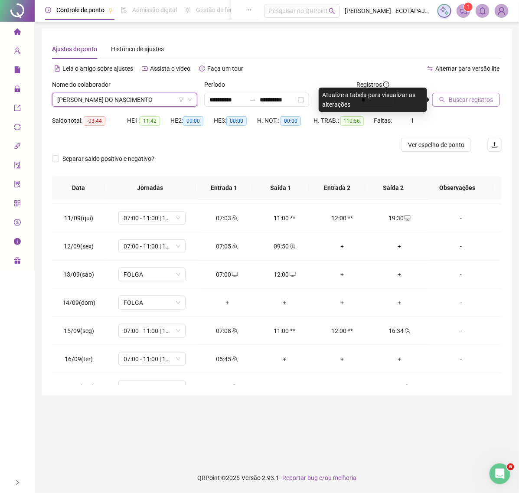
click at [455, 101] on span "Buscar registros" at bounding box center [471, 100] width 44 height 10
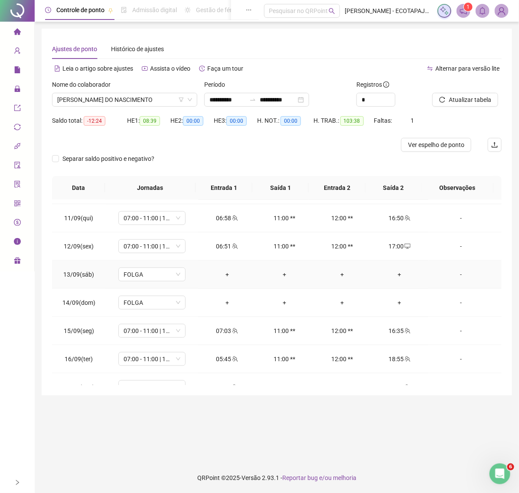
click at [220, 278] on div "+" at bounding box center [227, 275] width 44 height 10
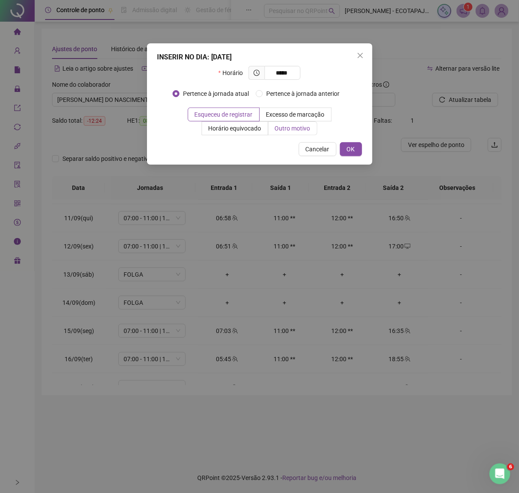
type input "*****"
click at [282, 128] on span "Outro motivo" at bounding box center [293, 128] width 36 height 7
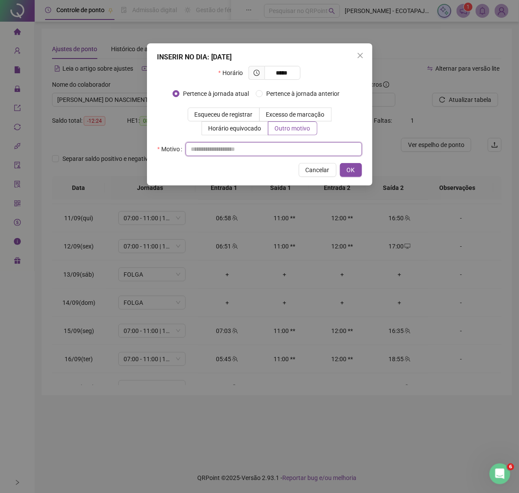
click at [226, 153] on input "text" at bounding box center [274, 149] width 177 height 14
paste input "****"
type input "****"
click at [346, 172] on button "OK" at bounding box center [351, 170] width 22 height 14
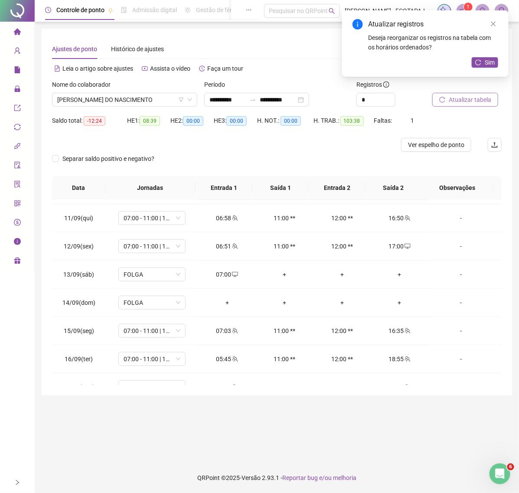
click at [471, 98] on span "Atualizar tabela" at bounding box center [470, 100] width 43 height 10
click at [397, 269] on td "+" at bounding box center [400, 275] width 58 height 28
click at [393, 281] on td "+" at bounding box center [400, 275] width 58 height 28
click at [392, 278] on div "+" at bounding box center [400, 275] width 44 height 10
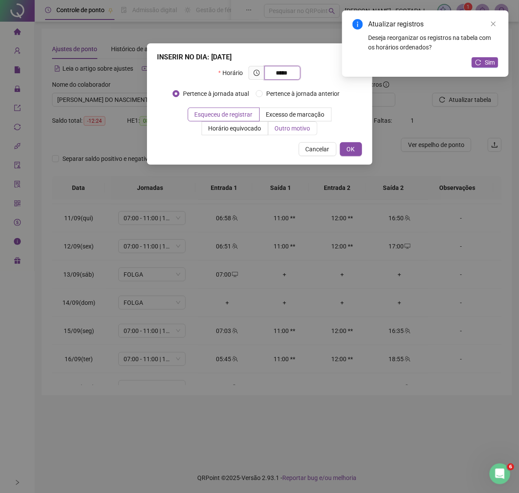
type input "*****"
click at [304, 126] on span "Outro motivo" at bounding box center [293, 128] width 36 height 7
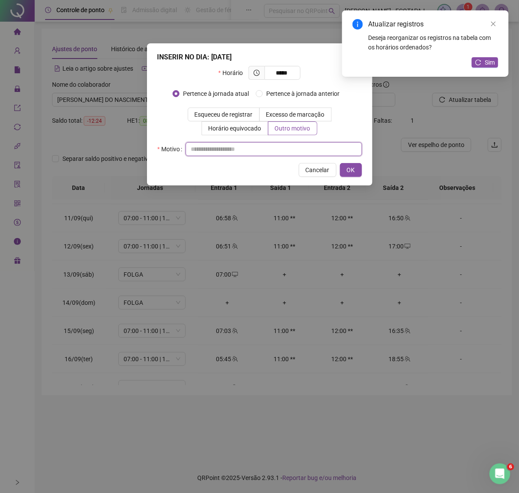
click at [197, 144] on input "text" at bounding box center [274, 149] width 177 height 14
paste input "****"
type input "****"
click at [347, 168] on span "OK" at bounding box center [351, 170] width 8 height 10
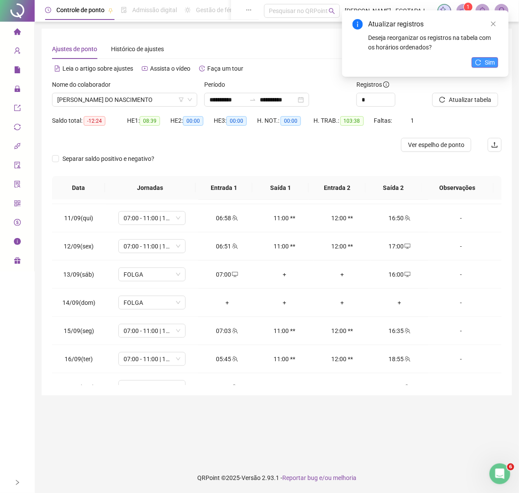
click at [488, 58] on span "Sim" at bounding box center [490, 63] width 10 height 10
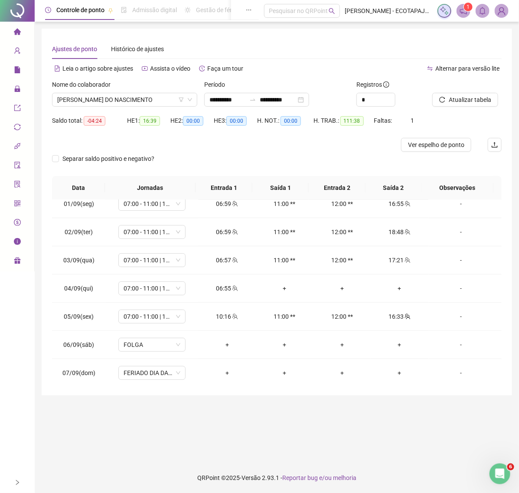
scroll to position [0, 0]
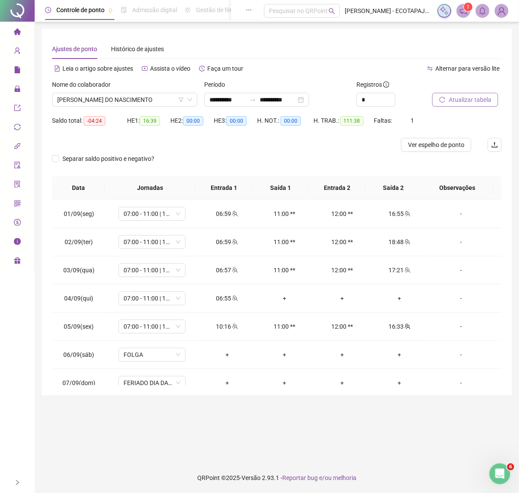
click at [455, 99] on span "Atualizar tabela" at bounding box center [470, 100] width 43 height 10
click at [394, 296] on div "+" at bounding box center [400, 299] width 44 height 10
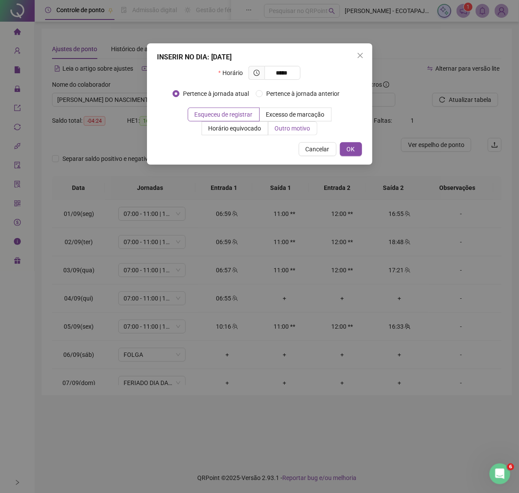
type input "*****"
click at [285, 131] on span "Outro motivo" at bounding box center [293, 128] width 36 height 7
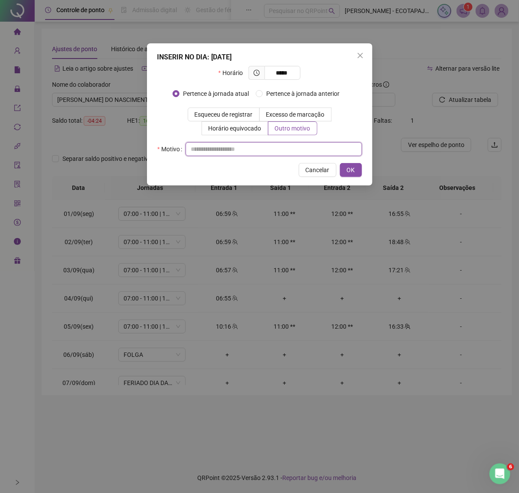
click at [237, 146] on input "text" at bounding box center [274, 149] width 177 height 14
paste input "****"
type input "****"
click at [347, 173] on span "OK" at bounding box center [351, 170] width 8 height 10
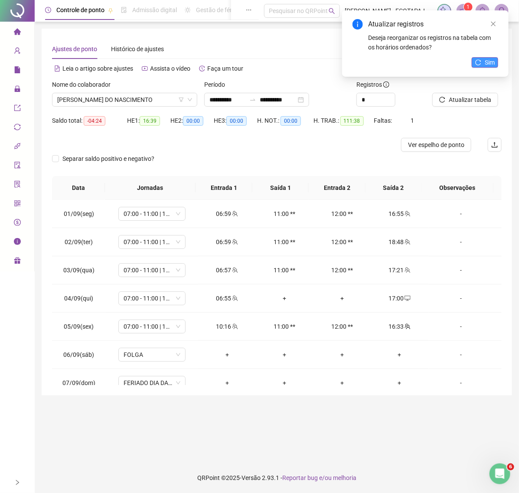
click at [480, 62] on icon "reload" at bounding box center [478, 62] width 6 height 6
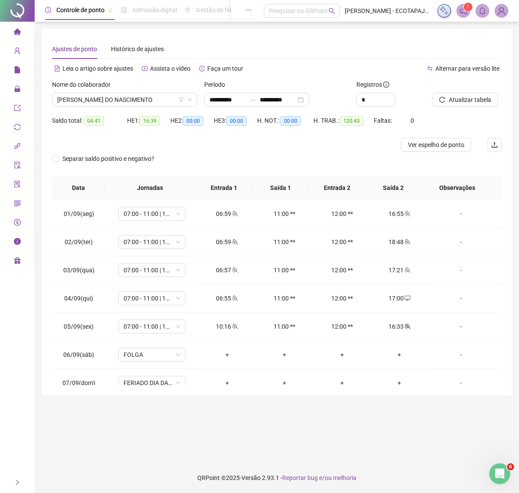
click at [461, 99] on span "Atualizar tabela" at bounding box center [470, 100] width 43 height 10
click at [475, 94] on button "Atualizar tabela" at bounding box center [465, 100] width 66 height 14
click at [471, 100] on span "Atualizar tabela" at bounding box center [470, 100] width 43 height 10
click at [161, 98] on span "[PERSON_NAME] DO NASCIMENTO" at bounding box center [124, 99] width 135 height 13
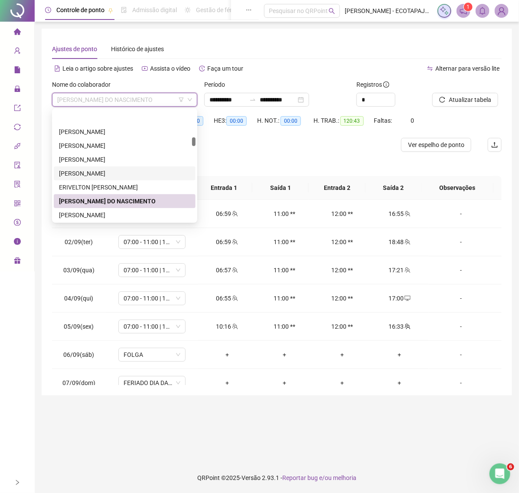
scroll to position [465, 0]
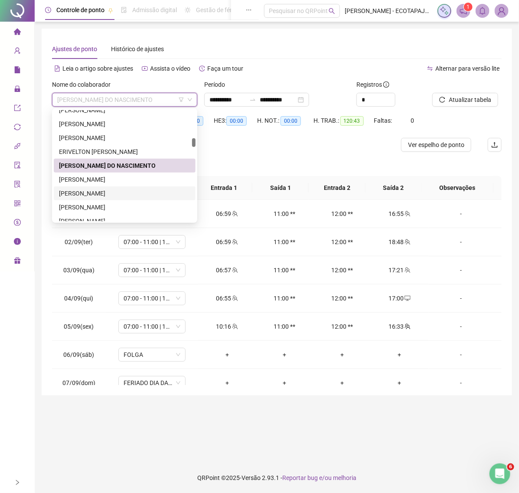
click at [115, 190] on div "[PERSON_NAME]" at bounding box center [124, 194] width 131 height 10
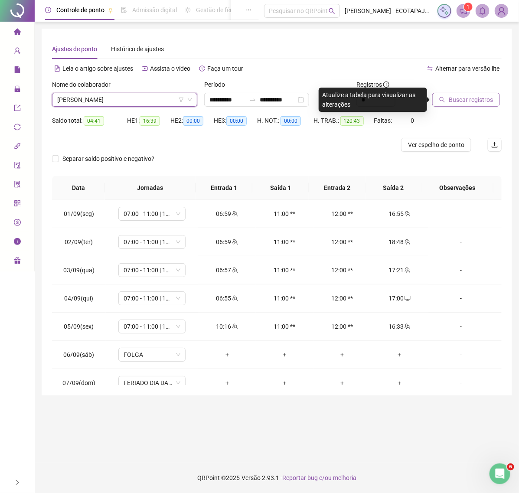
click at [455, 97] on span "Buscar registros" at bounding box center [471, 100] width 44 height 10
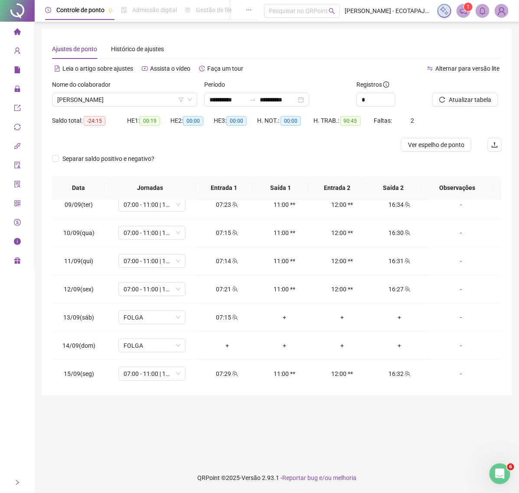
scroll to position [253, 0]
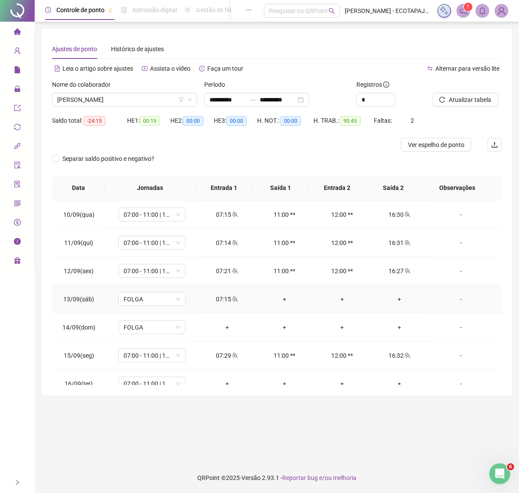
click at [389, 299] on div "+" at bounding box center [400, 299] width 44 height 10
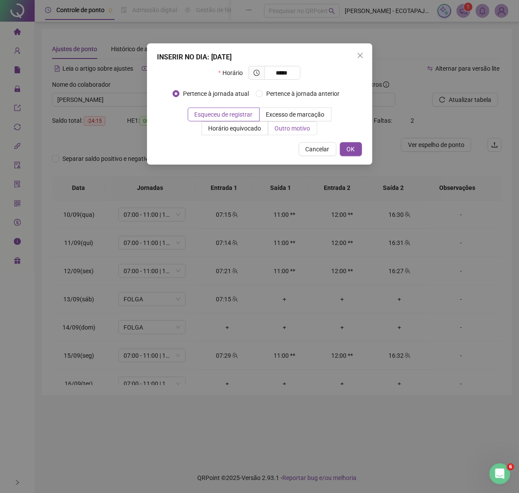
type input "*****"
click at [283, 128] on span "Outro motivo" at bounding box center [293, 128] width 36 height 7
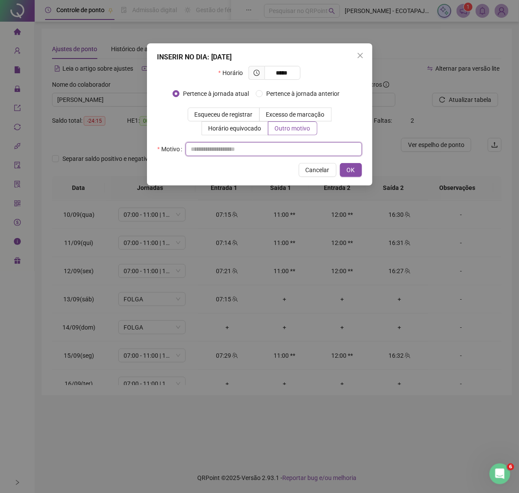
click at [245, 147] on input "text" at bounding box center [274, 149] width 177 height 14
paste input "****"
type input "****"
click at [345, 170] on button "OK" at bounding box center [351, 170] width 22 height 14
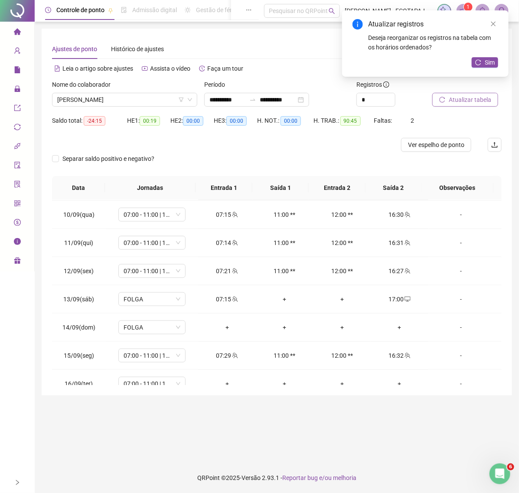
click at [460, 98] on span "Atualizar tabela" at bounding box center [470, 100] width 43 height 10
click at [490, 62] on span "Sim" at bounding box center [490, 63] width 10 height 10
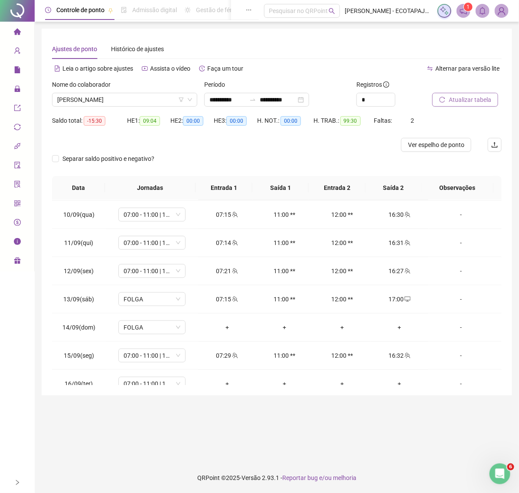
click at [457, 99] on span "Atualizar tabela" at bounding box center [470, 100] width 43 height 10
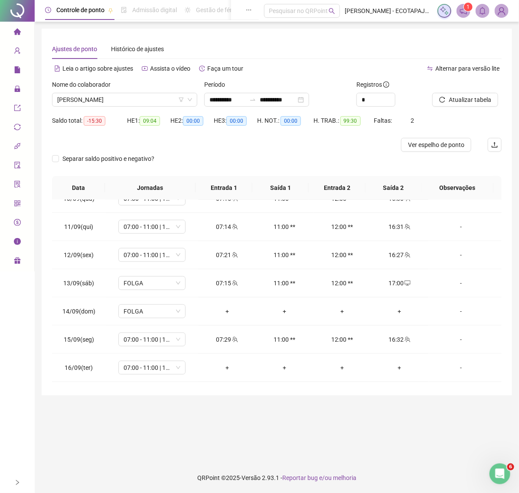
scroll to position [295, 0]
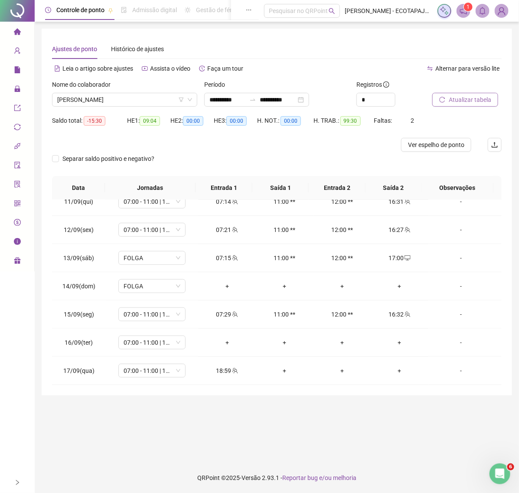
click at [453, 100] on span "Atualizar tabela" at bounding box center [470, 100] width 43 height 10
click at [464, 102] on span "Atualizar tabela" at bounding box center [470, 100] width 43 height 10
click at [443, 98] on icon "reload" at bounding box center [442, 100] width 6 height 6
click at [154, 92] on div "Nome do colaborador" at bounding box center [124, 86] width 145 height 13
click at [151, 103] on span "[PERSON_NAME]" at bounding box center [124, 99] width 135 height 13
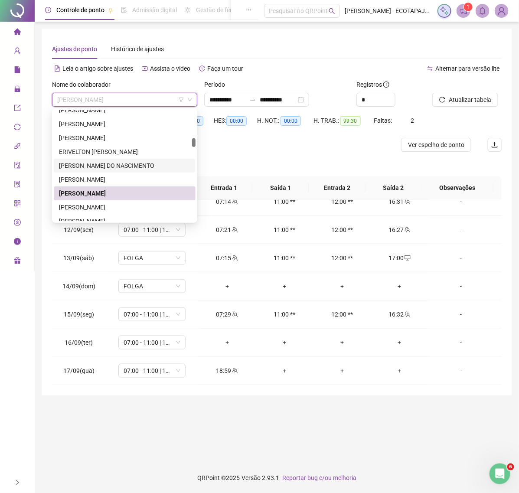
scroll to position [483, 0]
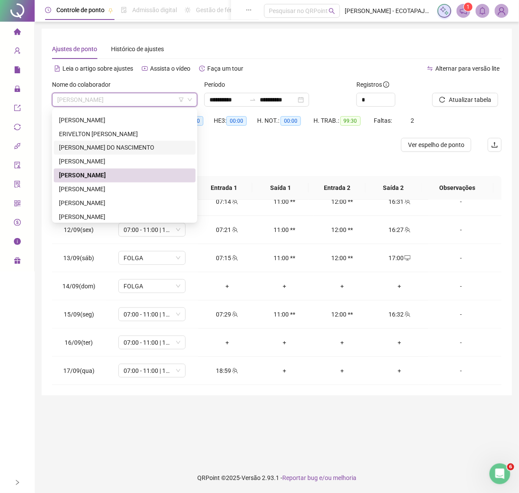
click at [390, 62] on div "Alternar para versão lite" at bounding box center [389, 69] width 225 height 14
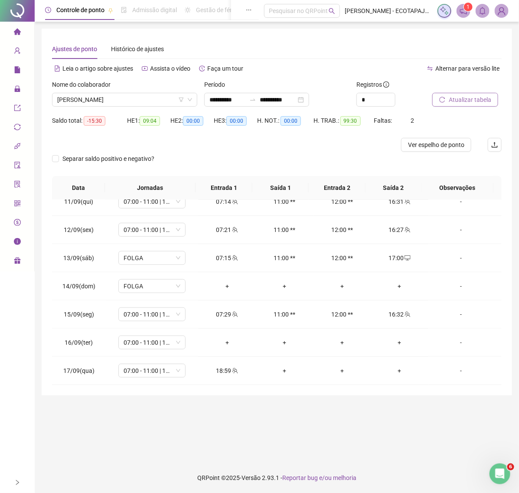
click at [455, 97] on span "Atualizar tabela" at bounding box center [470, 100] width 43 height 10
click at [448, 100] on button "Atualizar tabela" at bounding box center [465, 100] width 66 height 14
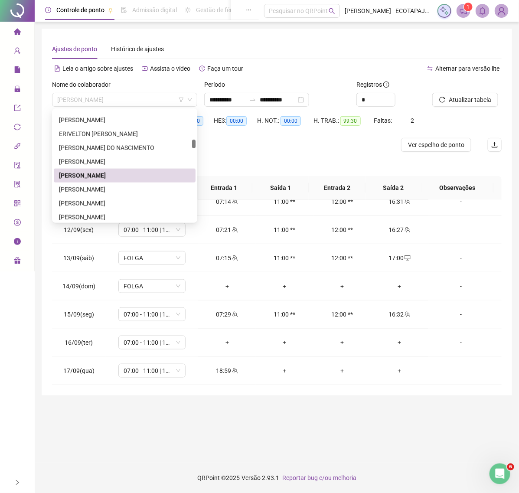
click at [154, 99] on span "[PERSON_NAME]" at bounding box center [124, 99] width 135 height 13
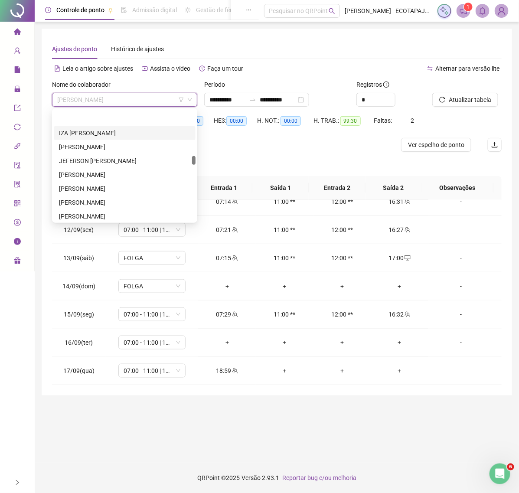
scroll to position [751, 0]
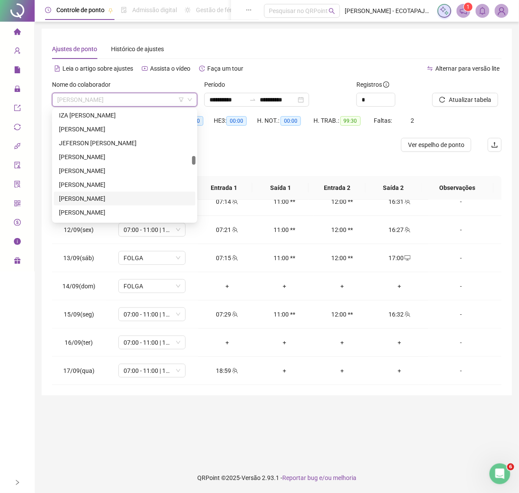
click at [111, 196] on div "[PERSON_NAME]" at bounding box center [124, 199] width 131 height 10
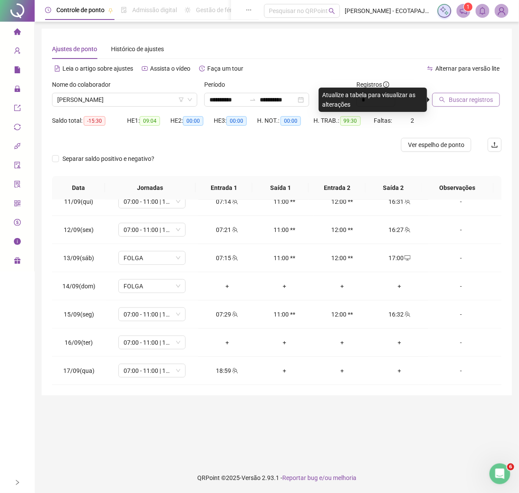
click at [451, 96] on span "Buscar registros" at bounding box center [471, 100] width 44 height 10
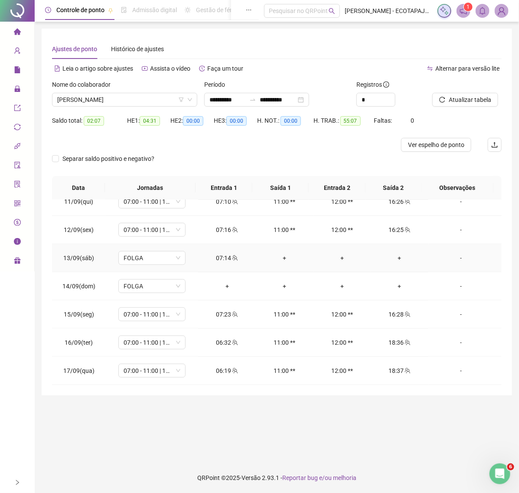
click at [397, 257] on div "+" at bounding box center [400, 258] width 44 height 10
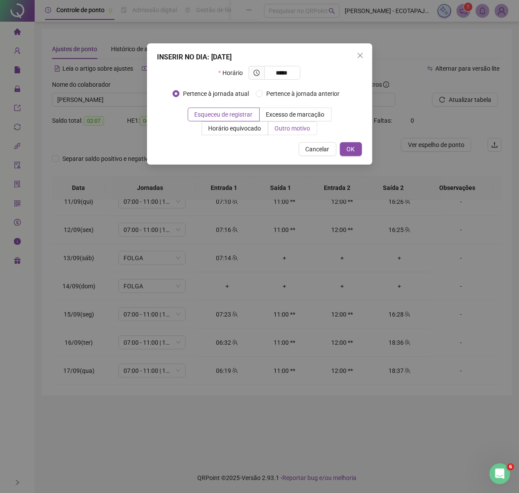
type input "*****"
drag, startPoint x: 288, startPoint y: 124, endPoint x: 286, endPoint y: 129, distance: 5.4
click at [288, 125] on span "Outro motivo" at bounding box center [293, 128] width 36 height 7
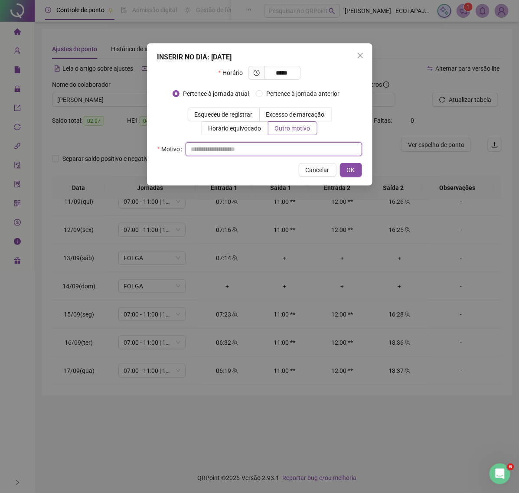
click at [228, 151] on input "text" at bounding box center [274, 149] width 177 height 14
paste input "****"
type input "****"
click at [350, 168] on span "OK" at bounding box center [351, 170] width 8 height 10
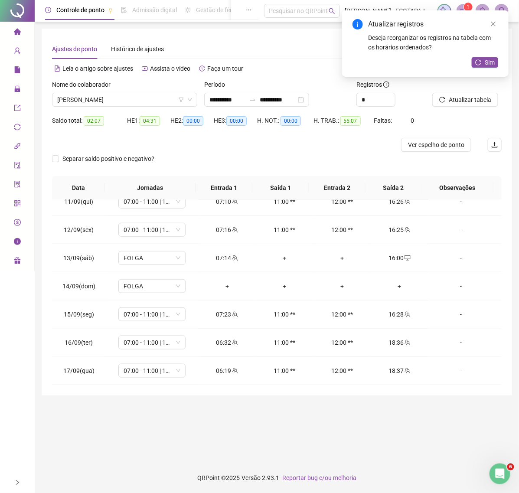
click at [469, 102] on span "Atualizar tabela" at bounding box center [470, 100] width 43 height 10
click at [481, 66] on button "Sim" at bounding box center [485, 62] width 26 height 10
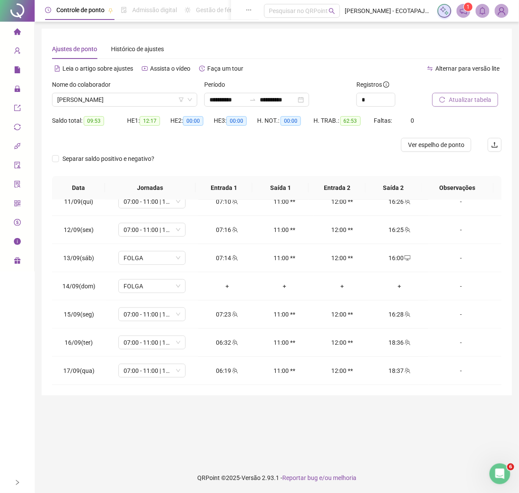
click at [445, 99] on icon "reload" at bounding box center [442, 100] width 6 height 6
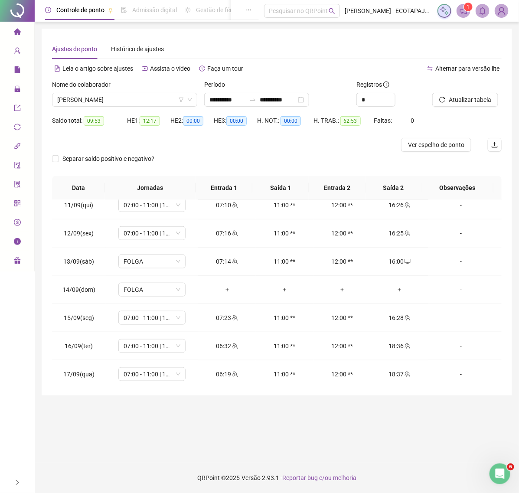
scroll to position [295, 0]
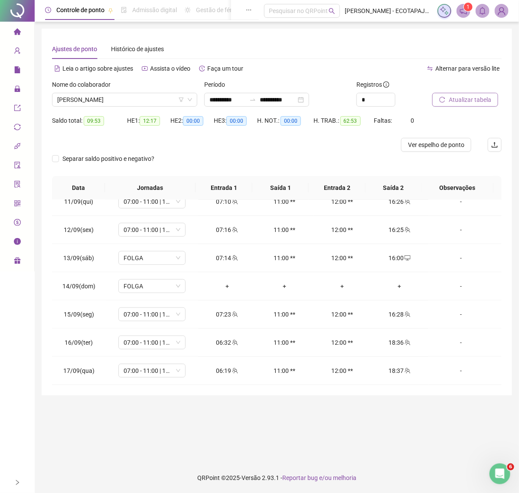
click at [456, 102] on span "Atualizar tabela" at bounding box center [470, 100] width 43 height 10
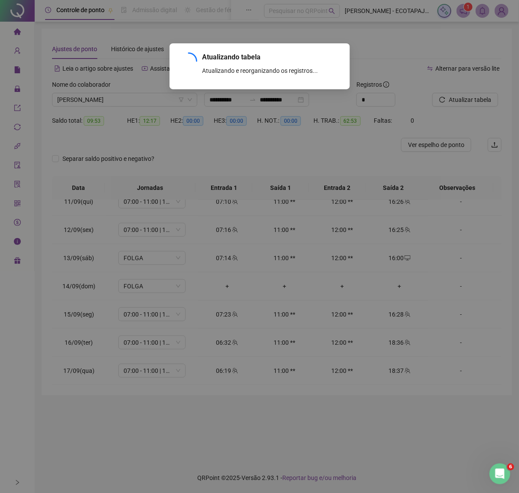
click at [140, 98] on div "Atualizando tabela Atualizando e reorganizando os registros... OK" at bounding box center [259, 246] width 519 height 493
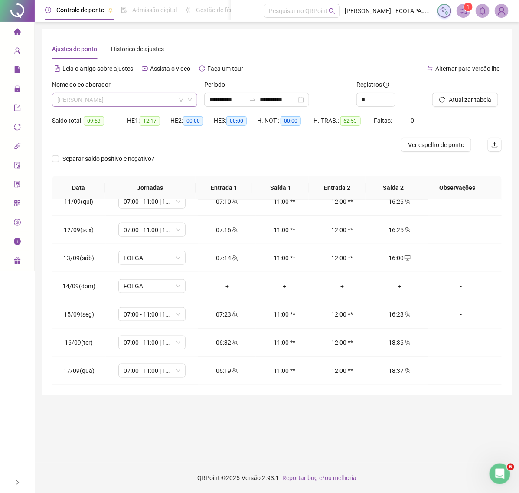
click at [168, 98] on span "[PERSON_NAME]" at bounding box center [124, 99] width 135 height 13
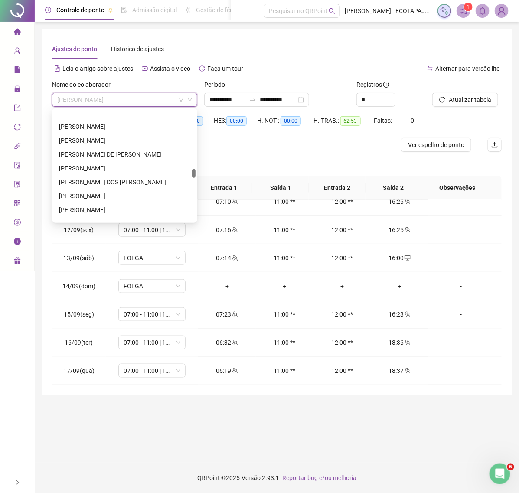
scroll to position [966, 0]
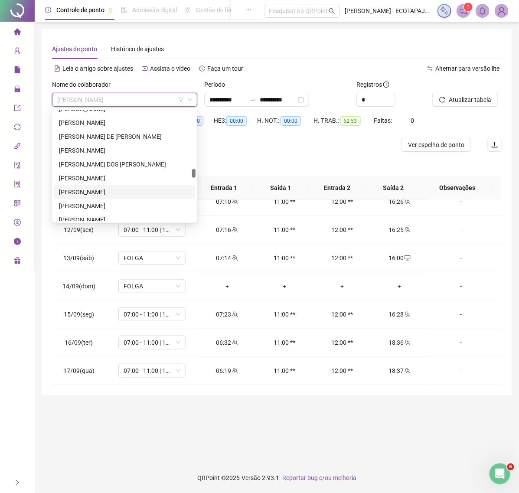
click at [103, 189] on div "[PERSON_NAME]" at bounding box center [124, 192] width 131 height 10
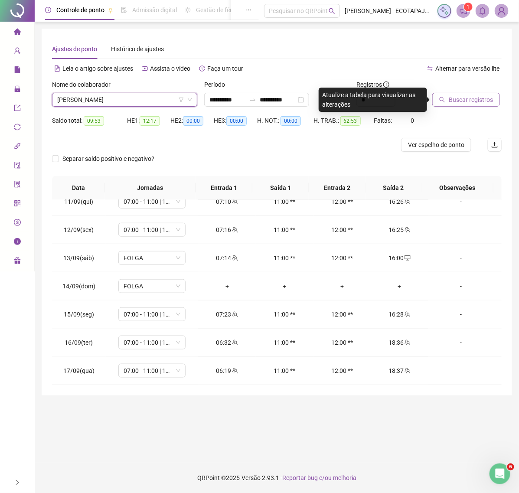
click at [458, 99] on span "Buscar registros" at bounding box center [471, 100] width 44 height 10
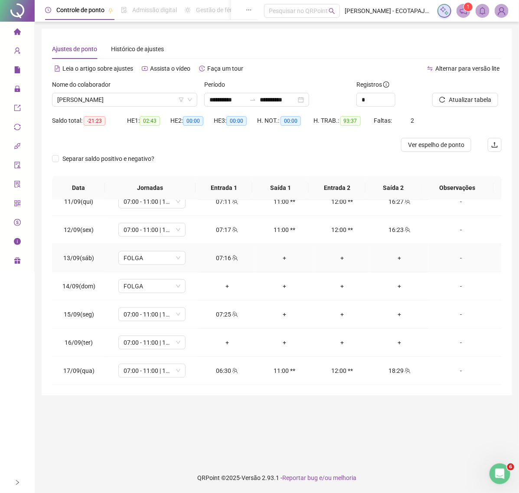
click at [396, 258] on div "+" at bounding box center [400, 258] width 44 height 10
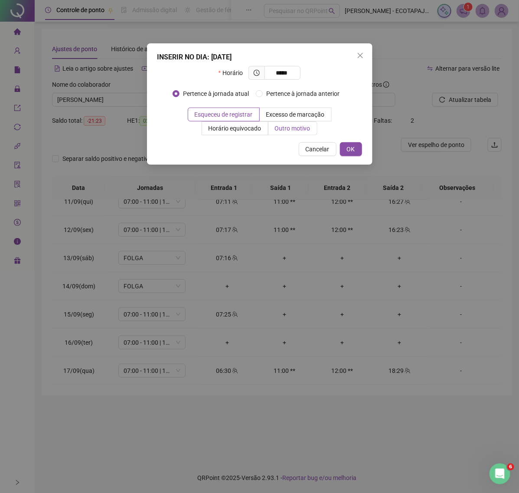
type input "*****"
drag, startPoint x: 283, startPoint y: 132, endPoint x: 269, endPoint y: 135, distance: 14.2
click at [283, 131] on span "Outro motivo" at bounding box center [293, 128] width 36 height 7
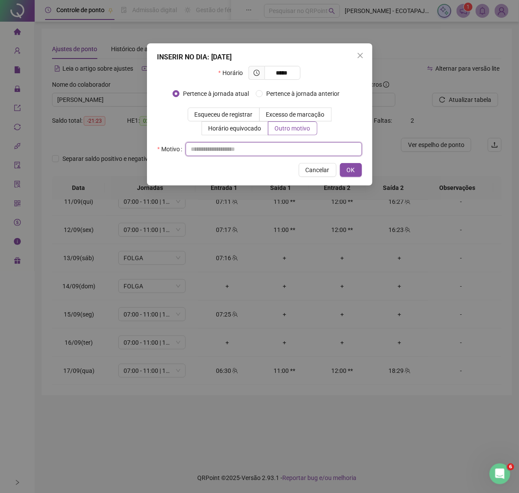
click at [232, 152] on input "text" at bounding box center [274, 149] width 177 height 14
paste input "****"
type input "****"
click at [348, 171] on span "OK" at bounding box center [351, 170] width 8 height 10
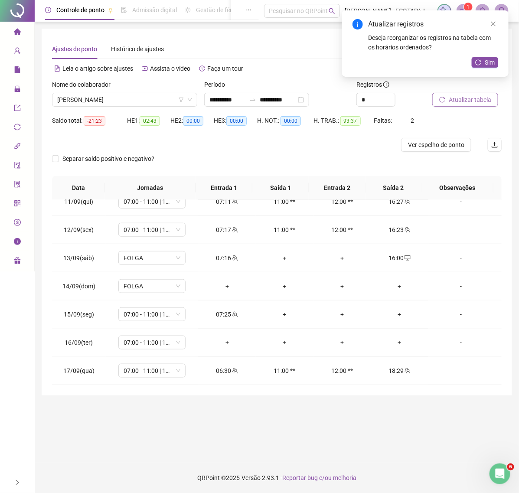
click at [474, 101] on span "Atualizar tabela" at bounding box center [470, 100] width 43 height 10
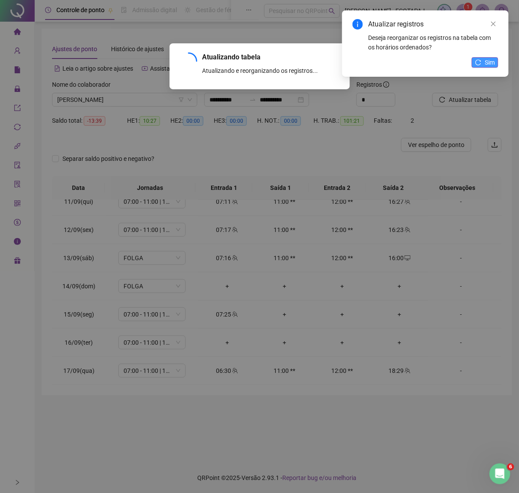
click at [482, 59] on button "Sim" at bounding box center [485, 62] width 26 height 10
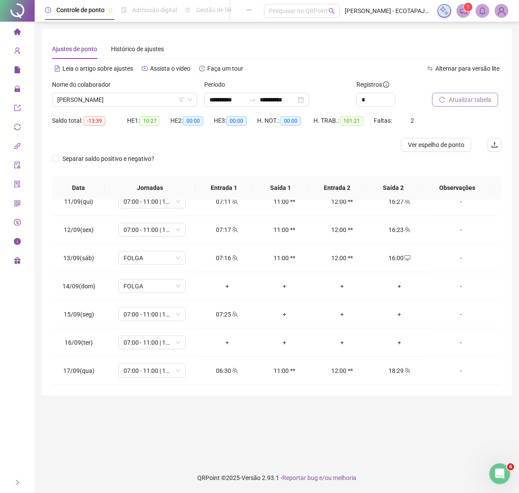
click at [486, 98] on span "Atualizar tabela" at bounding box center [470, 100] width 43 height 10
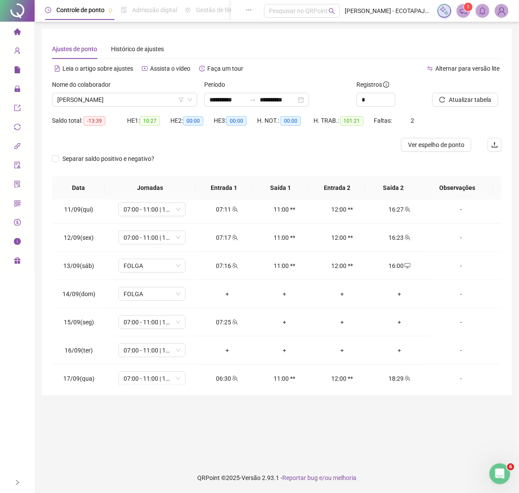
scroll to position [295, 0]
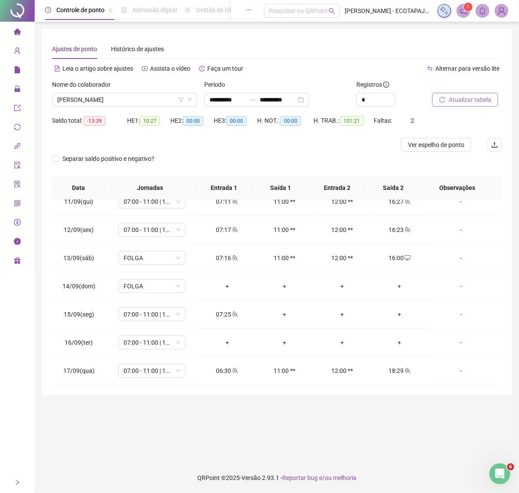
click at [455, 101] on span "Atualizar tabela" at bounding box center [470, 100] width 43 height 10
click at [379, 315] on div "+" at bounding box center [400, 315] width 44 height 10
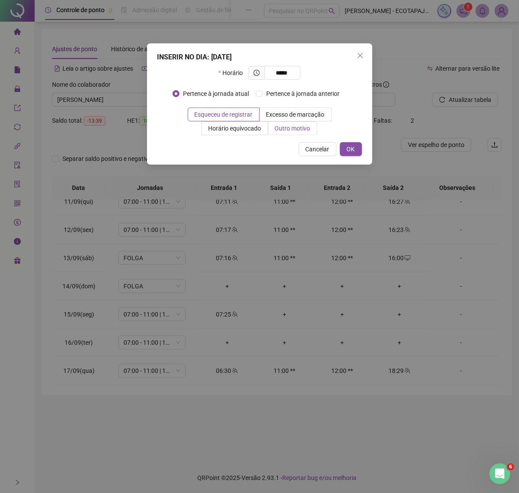
type input "*****"
click at [307, 124] on label "Outro motivo" at bounding box center [292, 128] width 49 height 14
click at [278, 130] on span "Outro motivo" at bounding box center [293, 128] width 36 height 7
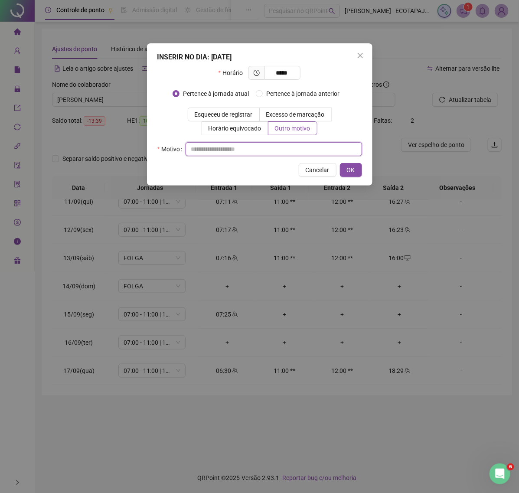
click at [251, 146] on input "text" at bounding box center [274, 149] width 177 height 14
paste input "****"
type input "****"
click at [353, 165] on span "OK" at bounding box center [351, 170] width 8 height 10
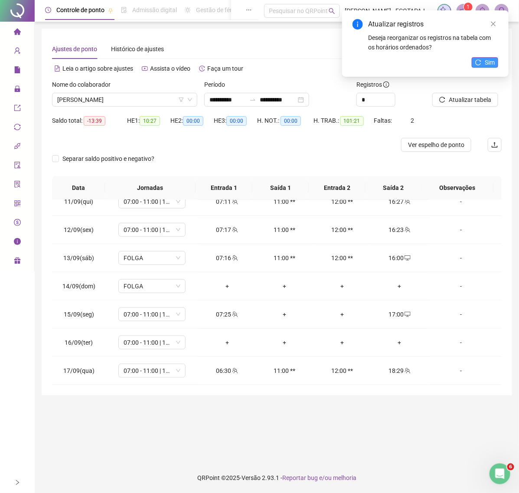
click at [488, 65] on span "Sim" at bounding box center [490, 63] width 10 height 10
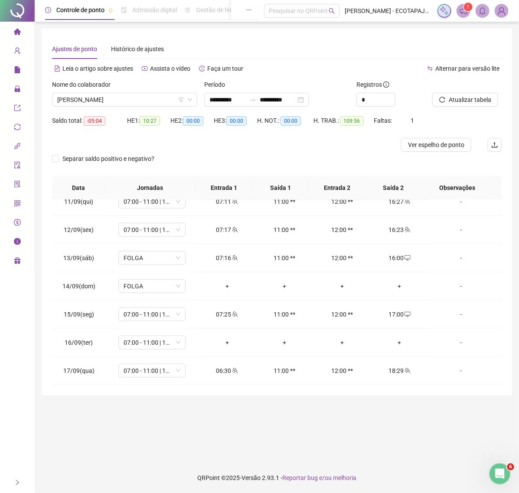
click at [476, 99] on span "Atualizar tabela" at bounding box center [470, 100] width 43 height 10
click at [469, 105] on button "Atualizar tabela" at bounding box center [465, 100] width 66 height 14
click at [454, 98] on span "Atualizar tabela" at bounding box center [470, 100] width 43 height 10
click at [460, 100] on span "Atualizar tabela" at bounding box center [470, 100] width 43 height 10
click at [446, 102] on button "Atualizar tabela" at bounding box center [465, 100] width 66 height 14
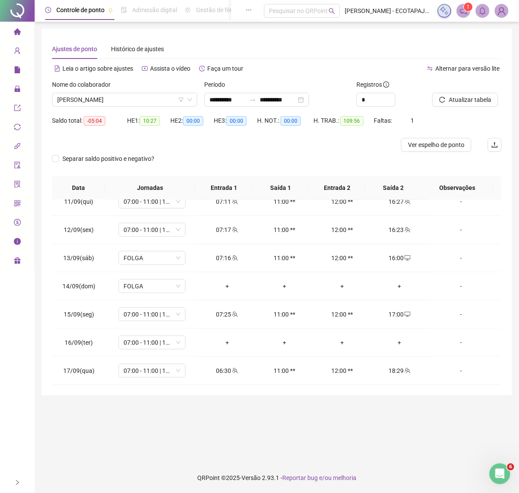
click at [126, 98] on span "[PERSON_NAME]" at bounding box center [124, 99] width 135 height 13
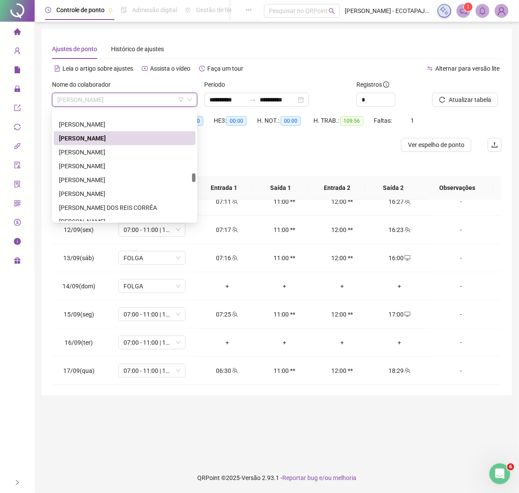
scroll to position [1055, 0]
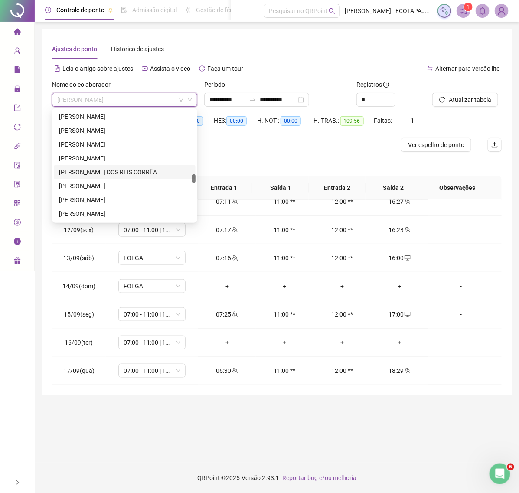
click at [133, 172] on div "[PERSON_NAME] DOS REIS CORRÊA" at bounding box center [124, 172] width 131 height 10
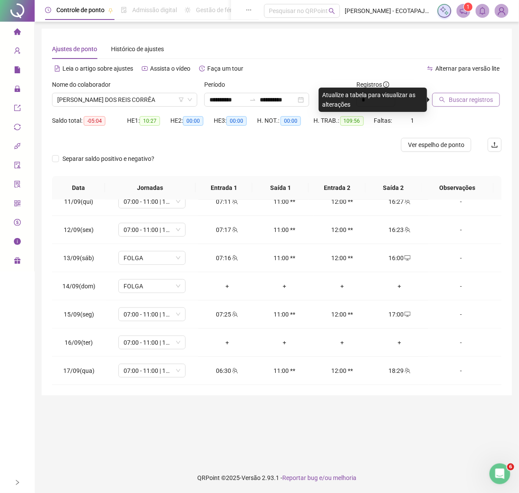
click at [450, 100] on span "Buscar registros" at bounding box center [471, 100] width 44 height 10
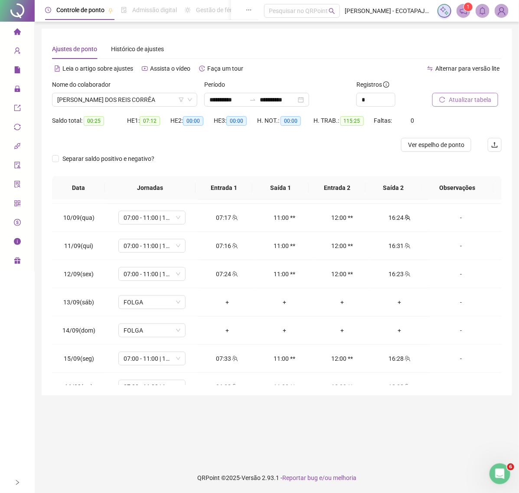
scroll to position [295, 0]
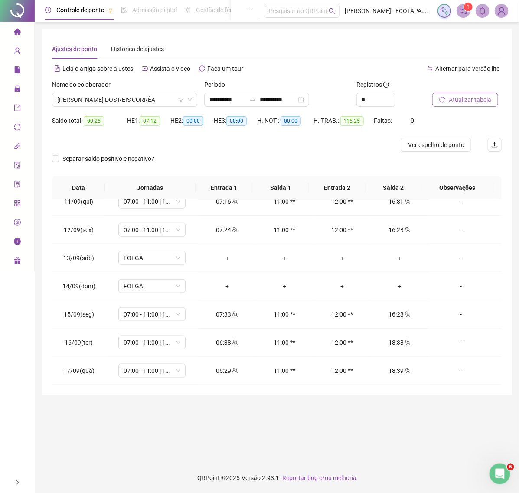
click at [448, 94] on button "Atualizar tabela" at bounding box center [465, 100] width 66 height 14
click at [146, 97] on span "[PERSON_NAME] DOS REIS CORRÊA" at bounding box center [124, 99] width 135 height 13
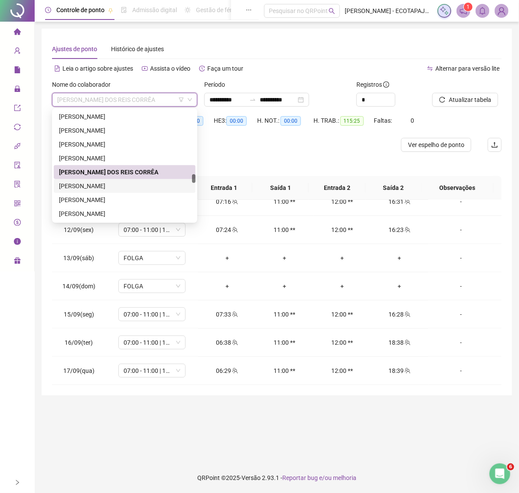
click at [131, 181] on div "[PERSON_NAME]" at bounding box center [124, 186] width 131 height 10
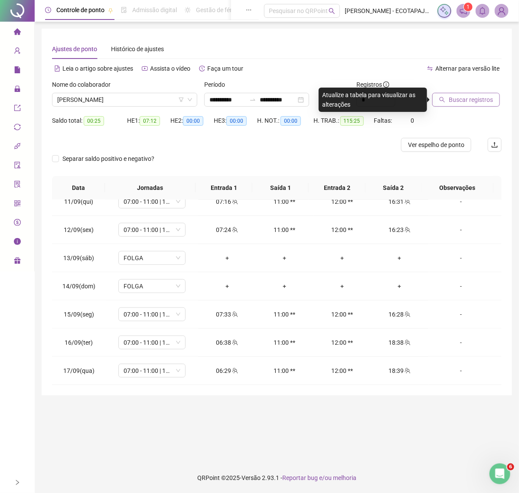
click at [462, 96] on span "Buscar registros" at bounding box center [471, 100] width 44 height 10
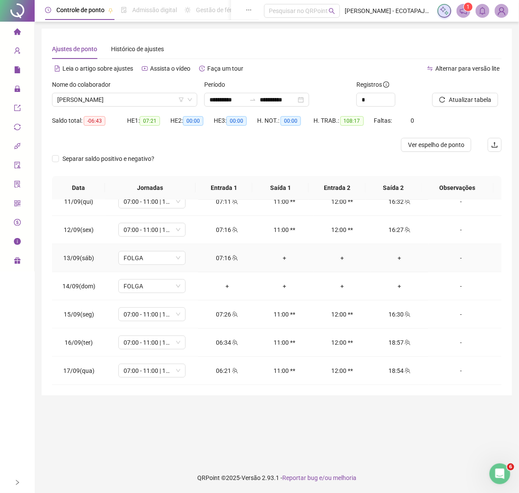
click at [384, 255] on div "+" at bounding box center [400, 258] width 44 height 10
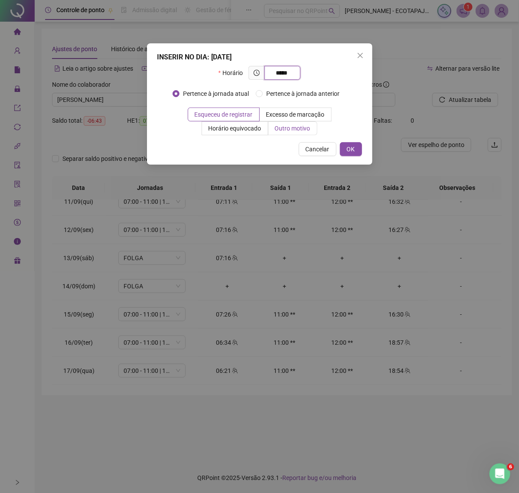
type input "*****"
click at [304, 132] on span "Outro motivo" at bounding box center [293, 128] width 36 height 7
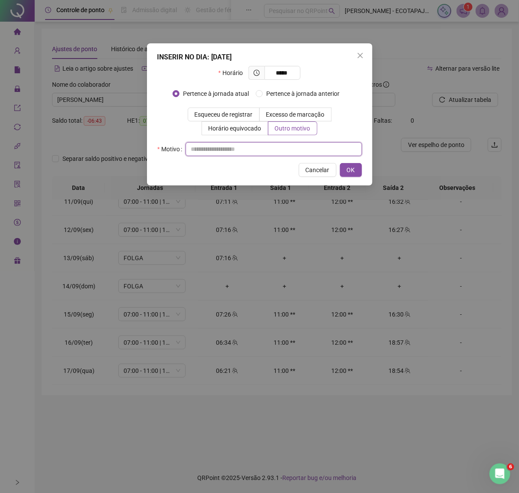
click at [239, 151] on input "text" at bounding box center [274, 149] width 177 height 14
paste input "****"
type input "****"
click at [350, 171] on span "OK" at bounding box center [351, 170] width 8 height 10
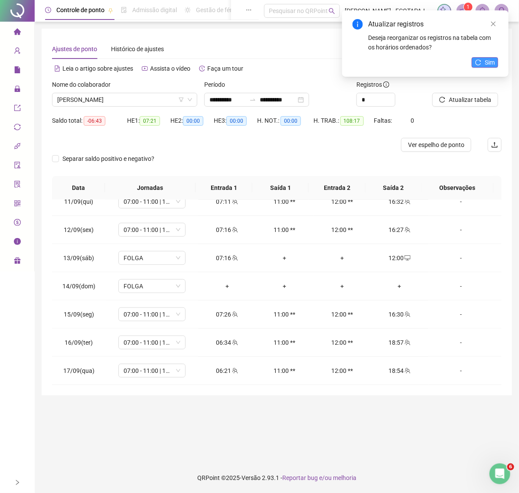
click at [487, 60] on span "Sim" at bounding box center [490, 63] width 10 height 10
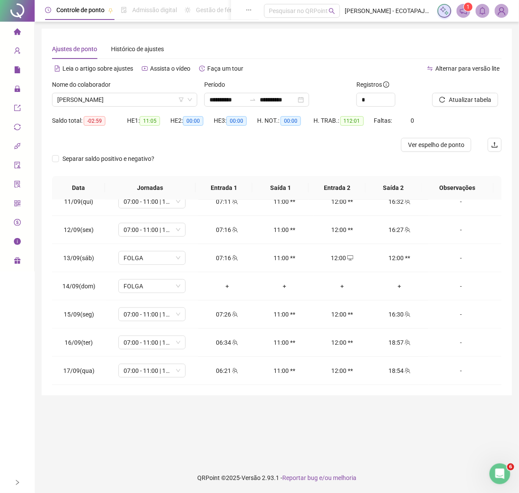
click at [478, 98] on span "Atualizar tabela" at bounding box center [470, 100] width 43 height 10
click at [450, 263] on td "-" at bounding box center [465, 258] width 73 height 28
click at [451, 255] on div "-" at bounding box center [460, 258] width 51 height 10
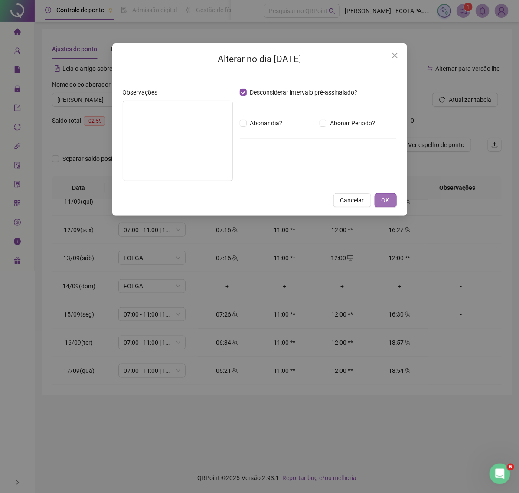
click at [388, 203] on span "OK" at bounding box center [386, 201] width 8 height 10
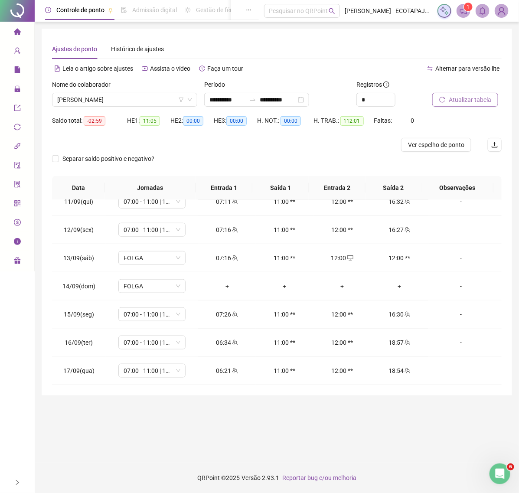
click at [454, 98] on span "Atualizar tabela" at bounding box center [470, 100] width 43 height 10
click at [463, 103] on span "Atualizar tabela" at bounding box center [470, 100] width 43 height 10
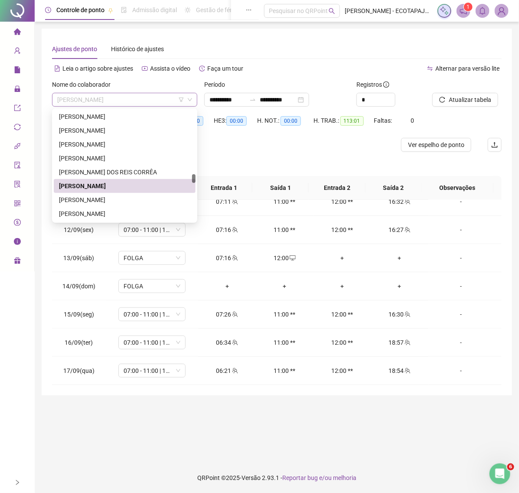
click at [168, 101] on span "[PERSON_NAME]" at bounding box center [124, 99] width 135 height 13
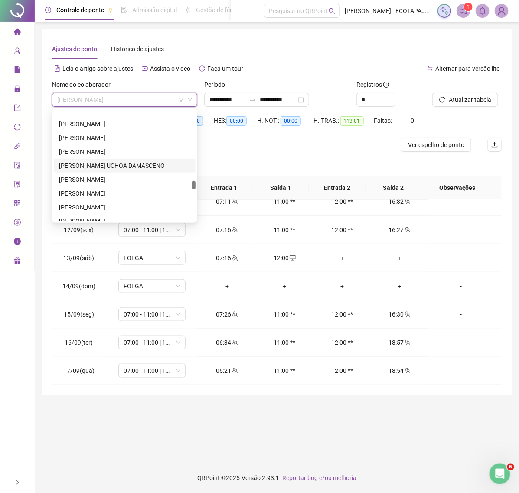
scroll to position [1181, 0]
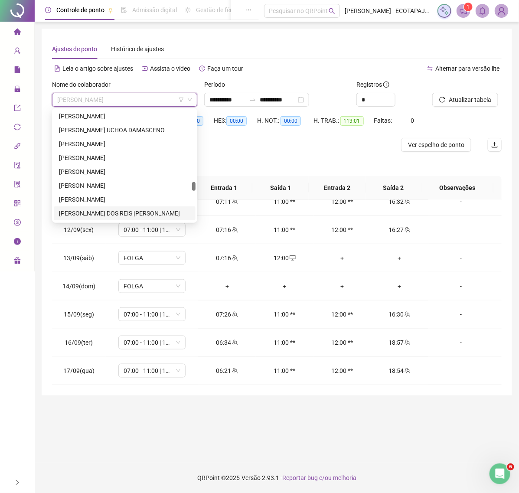
click at [98, 217] on div "[PERSON_NAME] DOS REIS [PERSON_NAME]" at bounding box center [124, 214] width 131 height 10
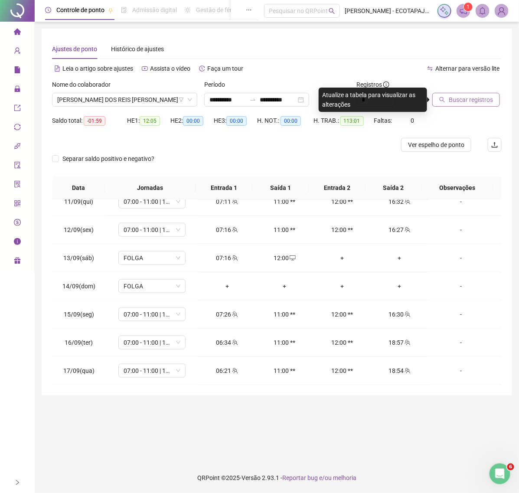
click at [461, 98] on span "Buscar registros" at bounding box center [471, 100] width 44 height 10
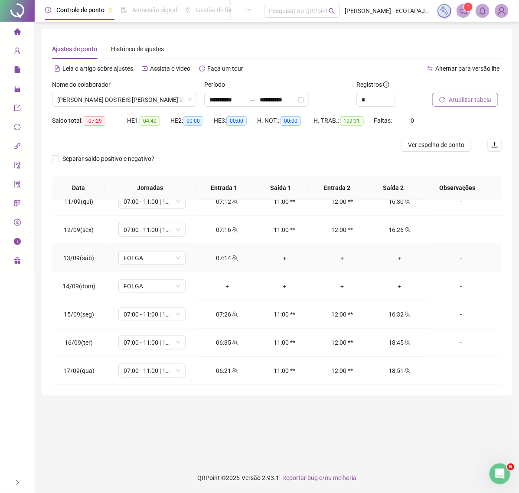
click at [387, 261] on div "+" at bounding box center [400, 258] width 44 height 10
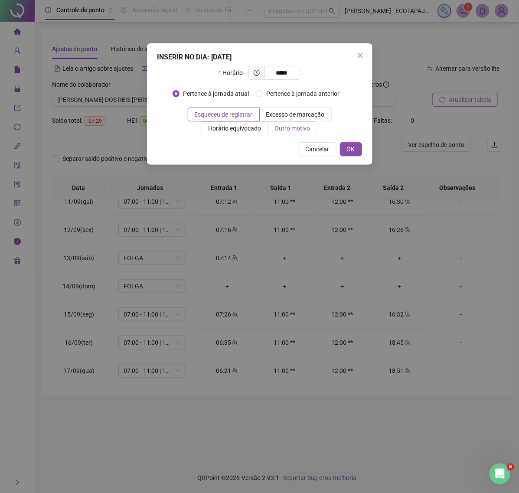
type input "*****"
click at [290, 128] on span "Outro motivo" at bounding box center [293, 128] width 36 height 7
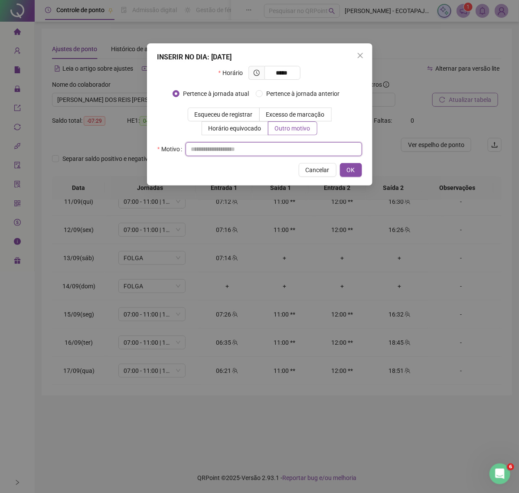
click at [259, 153] on input "text" at bounding box center [274, 149] width 177 height 14
paste input "****"
type input "****"
click at [348, 170] on span "OK" at bounding box center [351, 170] width 8 height 10
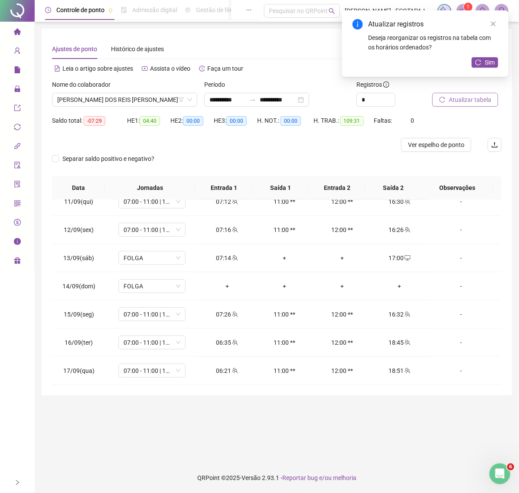
click at [455, 97] on span "Atualizar tabela" at bounding box center [470, 100] width 43 height 10
click at [494, 59] on span "Sim" at bounding box center [490, 63] width 10 height 10
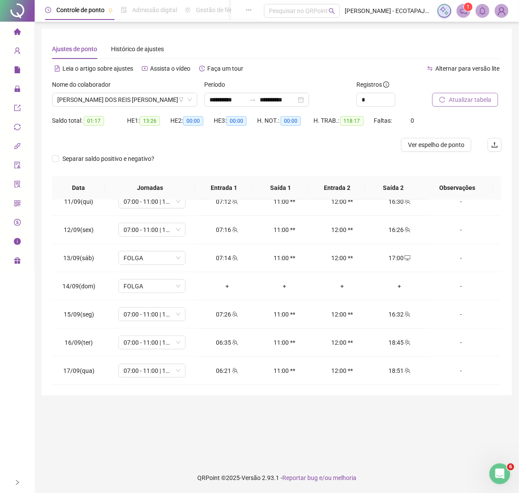
click at [462, 99] on span "Atualizar tabela" at bounding box center [470, 100] width 43 height 10
click at [444, 101] on icon "reload" at bounding box center [442, 100] width 6 height 6
click at [465, 98] on span "Atualizar tabela" at bounding box center [470, 100] width 43 height 10
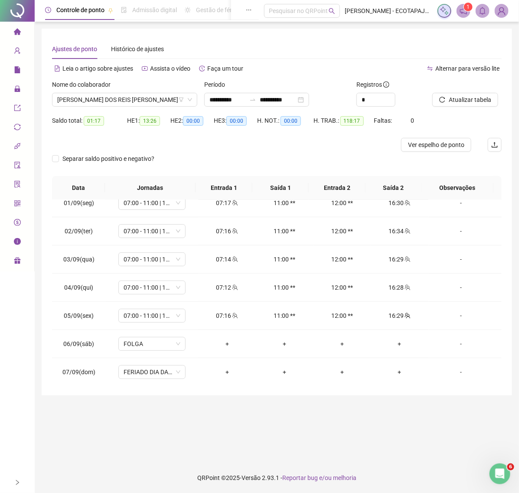
scroll to position [0, 0]
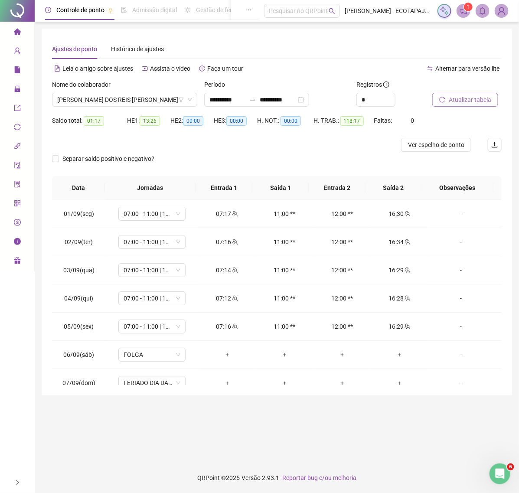
click at [473, 98] on span "Atualizar tabela" at bounding box center [470, 100] width 43 height 10
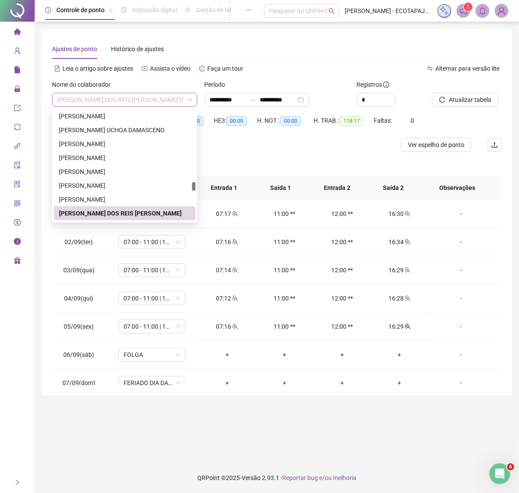
click at [167, 103] on span "[PERSON_NAME] DOS REIS [PERSON_NAME]" at bounding box center [124, 99] width 135 height 13
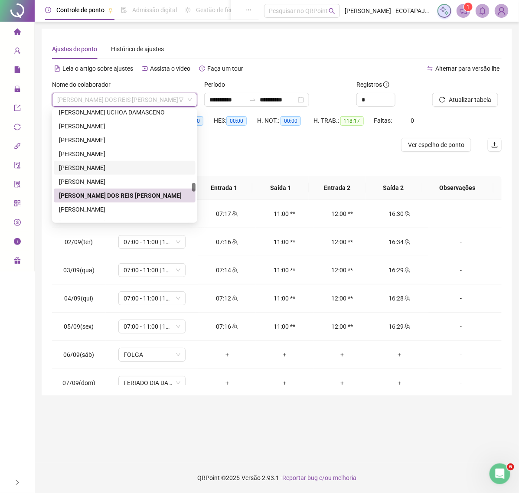
scroll to position [1217, 0]
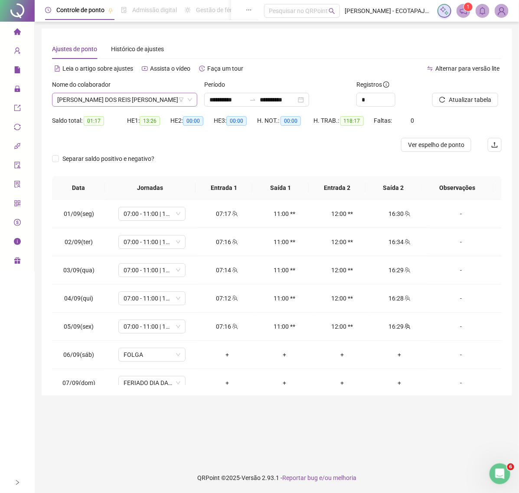
click at [156, 98] on span "[PERSON_NAME] DOS REIS [PERSON_NAME]" at bounding box center [124, 99] width 135 height 13
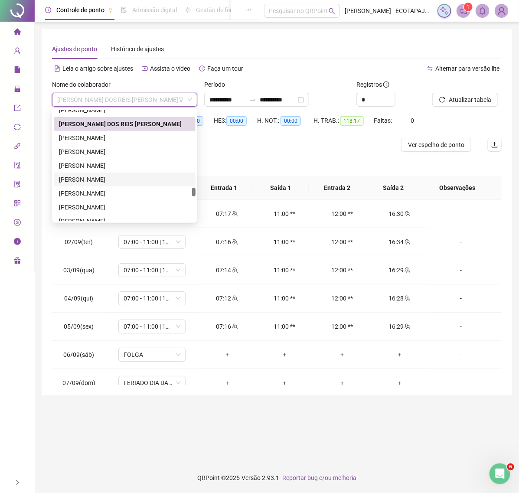
scroll to position [1288, 0]
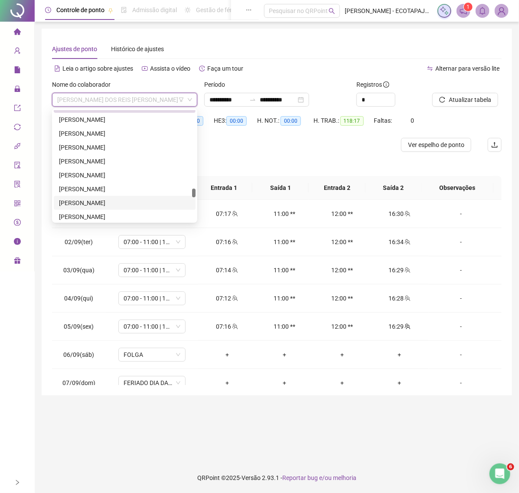
click at [101, 200] on div "[PERSON_NAME]" at bounding box center [124, 203] width 131 height 10
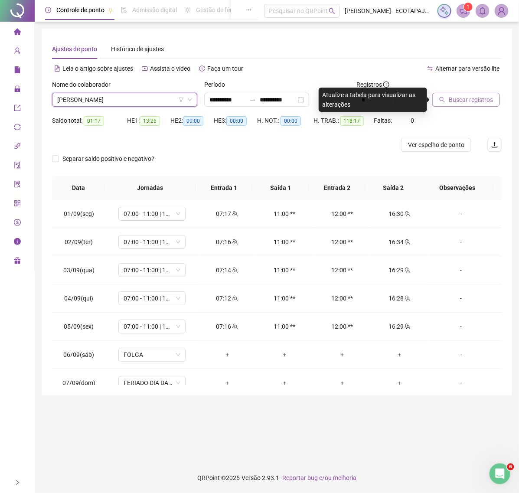
click at [445, 96] on button "Buscar registros" at bounding box center [466, 100] width 68 height 14
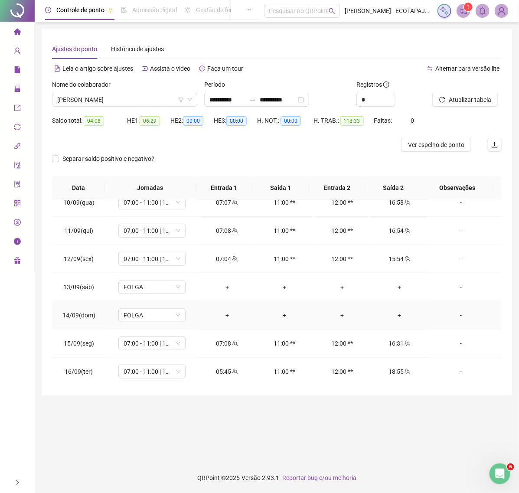
scroll to position [259, 0]
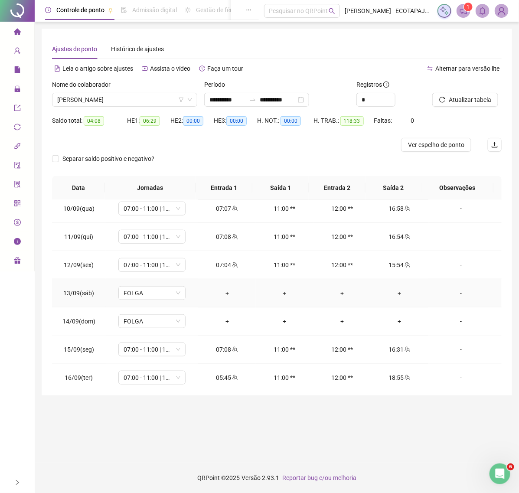
click at [222, 295] on div "+" at bounding box center [227, 293] width 44 height 10
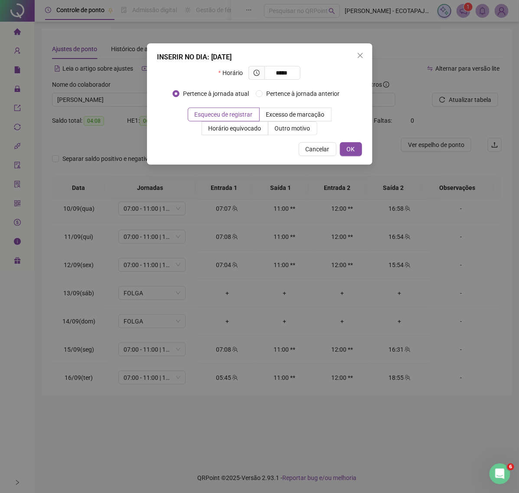
type input "*****"
click at [297, 138] on div "INSERIR NO DIA : [DATE] Horário ***** Pertence à jornada atual Pertence à jorna…" at bounding box center [260, 103] width 226 height 121
click at [291, 127] on span "Outro motivo" at bounding box center [293, 128] width 36 height 7
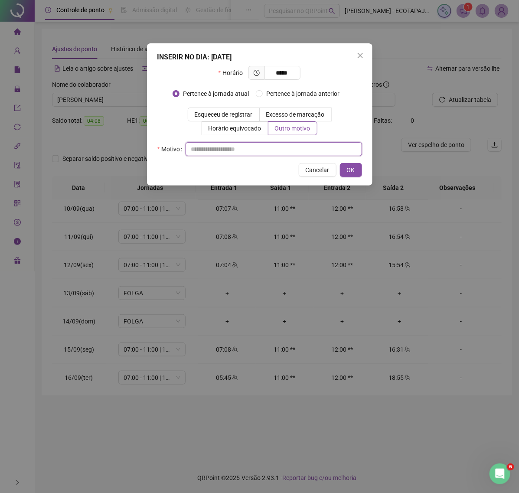
click at [252, 147] on input "text" at bounding box center [274, 149] width 177 height 14
paste input "****"
type input "****"
click at [352, 170] on span "OK" at bounding box center [351, 170] width 8 height 10
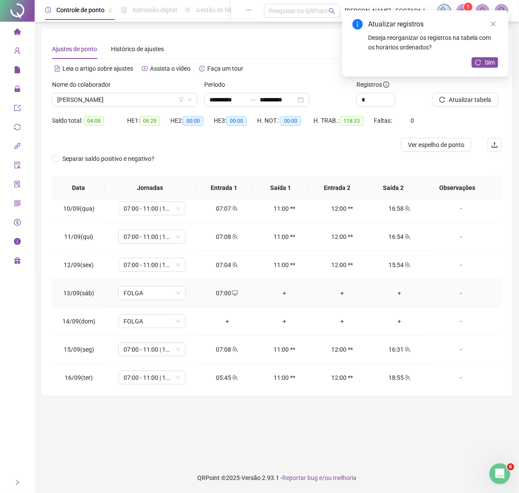
click at [272, 293] on div "+" at bounding box center [285, 293] width 44 height 10
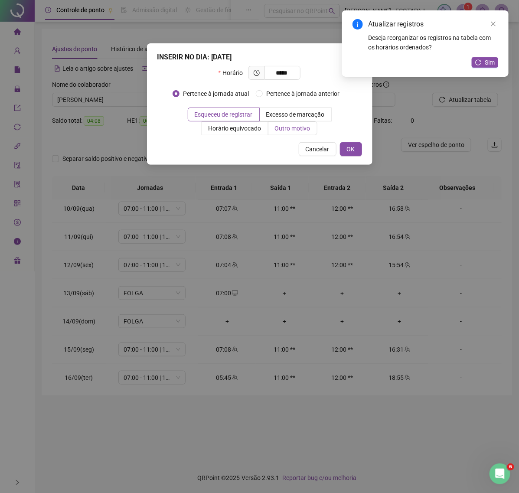
type input "*****"
click at [294, 128] on span "Outro motivo" at bounding box center [293, 128] width 36 height 7
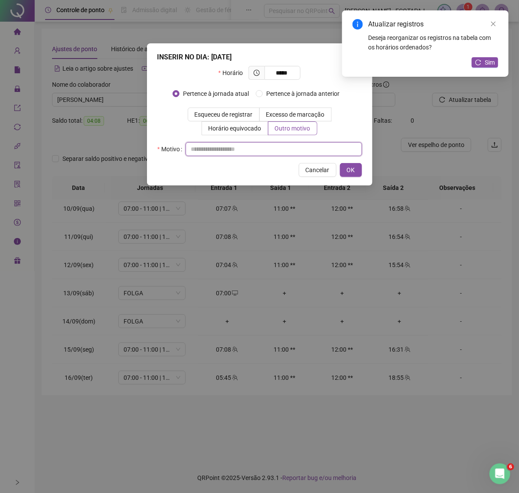
click at [245, 147] on input "text" at bounding box center [274, 149] width 177 height 14
paste input "****"
type input "****"
click at [351, 166] on span "OK" at bounding box center [351, 170] width 8 height 10
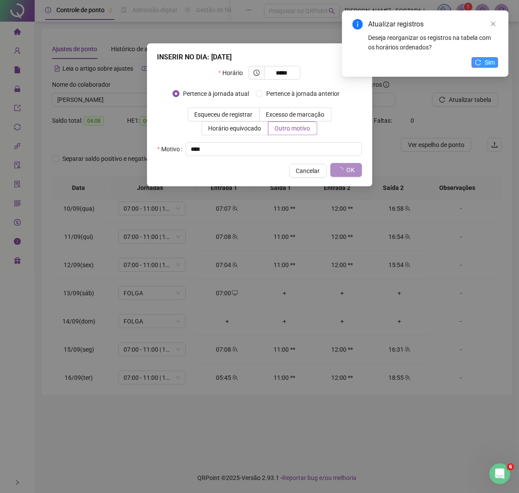
click at [486, 64] on span "Sim" at bounding box center [490, 63] width 10 height 10
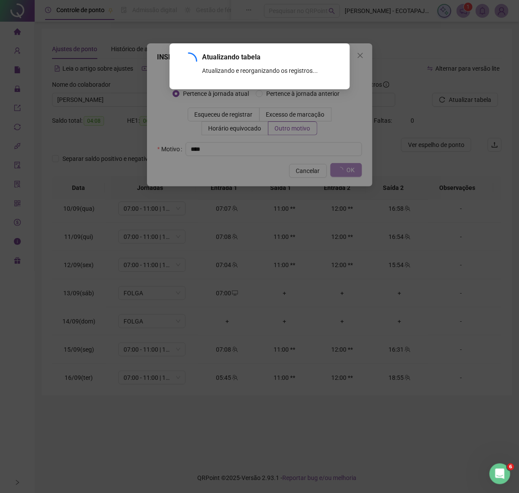
click at [475, 102] on div "Atualizando tabela Atualizando e reorganizando os registros... OK" at bounding box center [259, 246] width 519 height 493
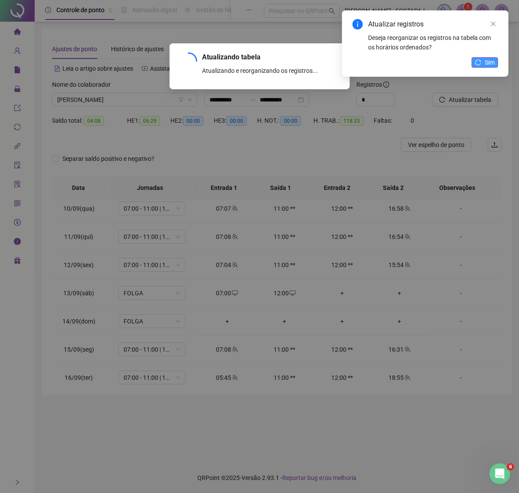
click at [481, 66] on button "Sim" at bounding box center [485, 62] width 26 height 10
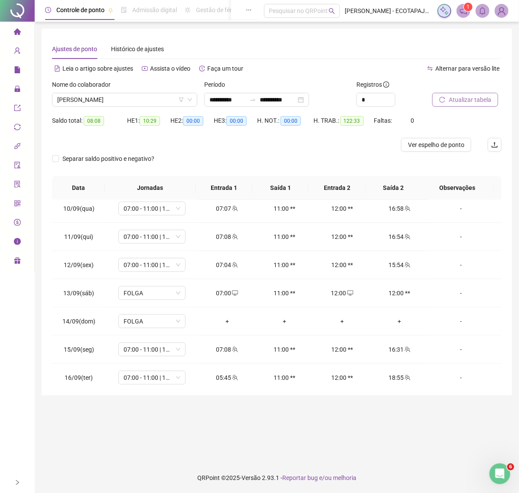
click at [478, 100] on span "Atualizar tabela" at bounding box center [470, 100] width 43 height 10
click at [457, 298] on td "-" at bounding box center [465, 293] width 73 height 28
click at [455, 294] on div "-" at bounding box center [460, 293] width 51 height 10
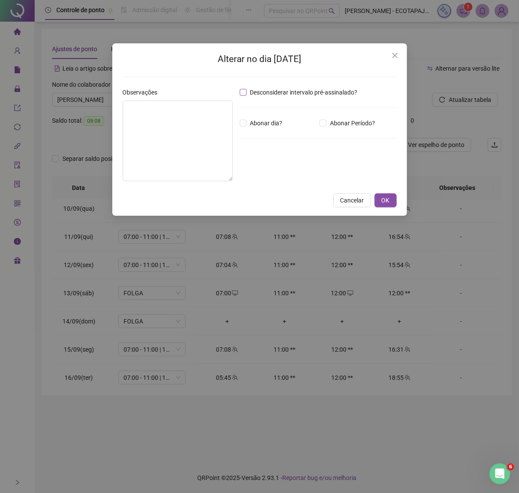
click at [258, 92] on span "Desconsiderar intervalo pré-assinalado?" at bounding box center [304, 93] width 115 height 10
click at [383, 206] on button "OK" at bounding box center [386, 200] width 22 height 14
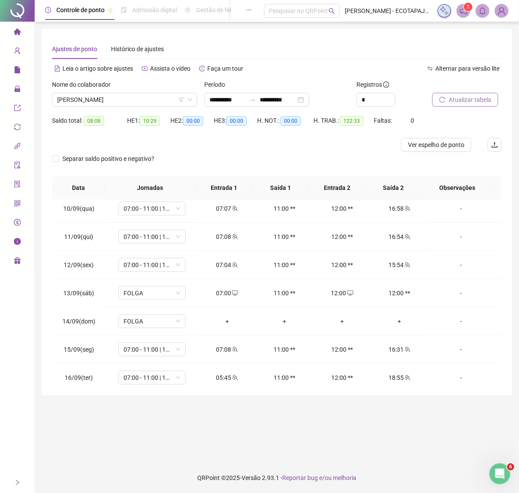
click at [444, 97] on icon "reload" at bounding box center [442, 100] width 6 height 6
click at [463, 105] on button "Atualizar tabela" at bounding box center [465, 100] width 66 height 14
click at [471, 99] on span "Atualizar tabela" at bounding box center [470, 100] width 43 height 10
click at [476, 103] on span "Atualizar tabela" at bounding box center [470, 100] width 43 height 10
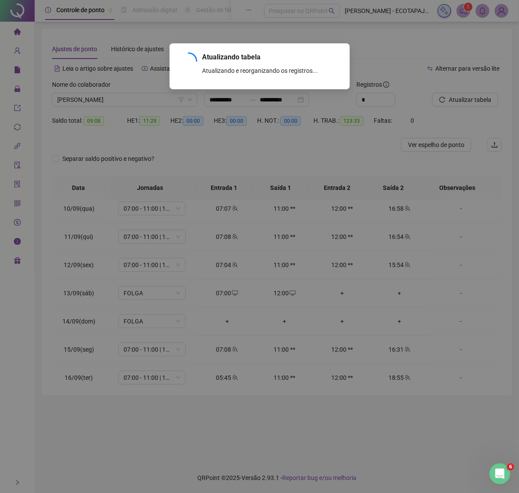
drag, startPoint x: 497, startPoint y: 311, endPoint x: 497, endPoint y: 337, distance: 26.0
click at [497, 337] on div "Atualizando tabela Atualizando e reorganizando os registros... OK" at bounding box center [259, 246] width 519 height 493
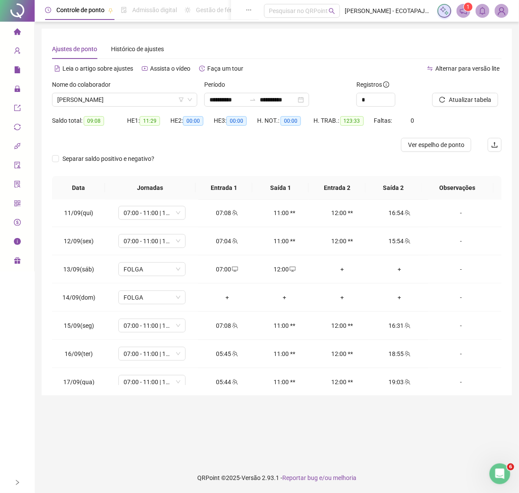
scroll to position [295, 0]
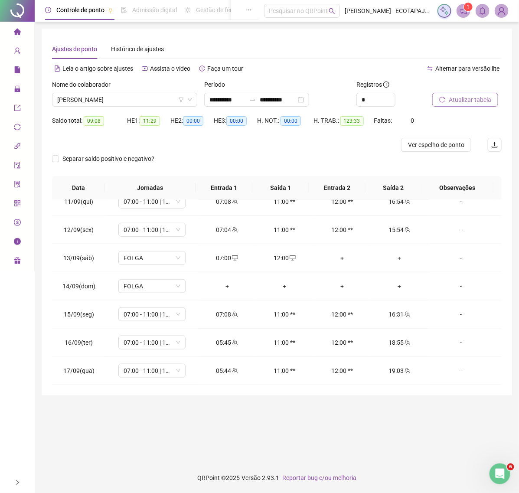
click at [473, 101] on span "Atualizar tabela" at bounding box center [470, 100] width 43 height 10
click at [452, 97] on span "Atualizar tabela" at bounding box center [470, 100] width 43 height 10
click at [484, 97] on span "Atualizar tabela" at bounding box center [470, 100] width 43 height 10
click at [450, 98] on span "Atualizar tabela" at bounding box center [470, 100] width 43 height 10
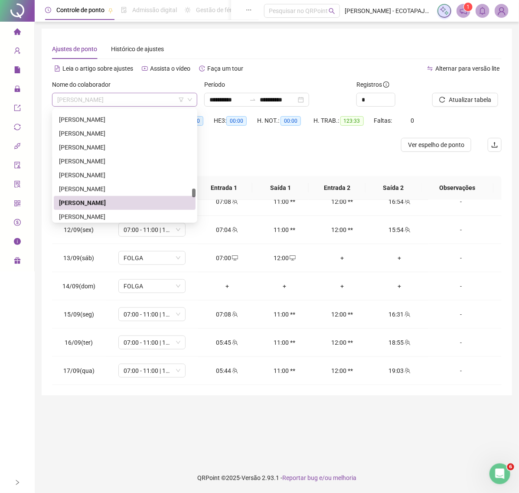
click at [144, 97] on span "[PERSON_NAME]" at bounding box center [124, 99] width 135 height 13
drag, startPoint x: 196, startPoint y: 196, endPoint x: 194, endPoint y: 204, distance: 8.8
click at [194, 204] on div "247871 293320 266949 [PERSON_NAME] NOBRE [PERSON_NAME] [PERSON_NAME] [PERSON_NA…" at bounding box center [124, 165] width 145 height 115
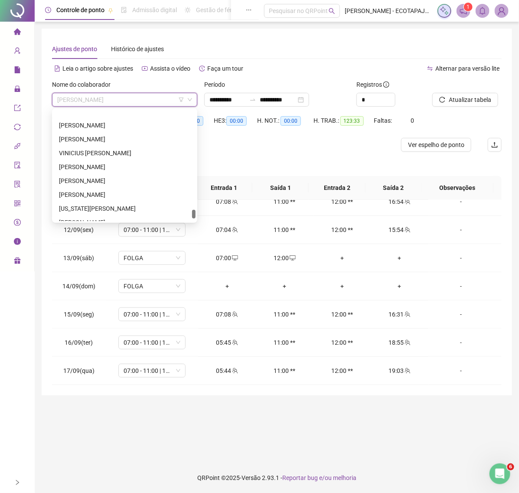
scroll to position [1636, 0]
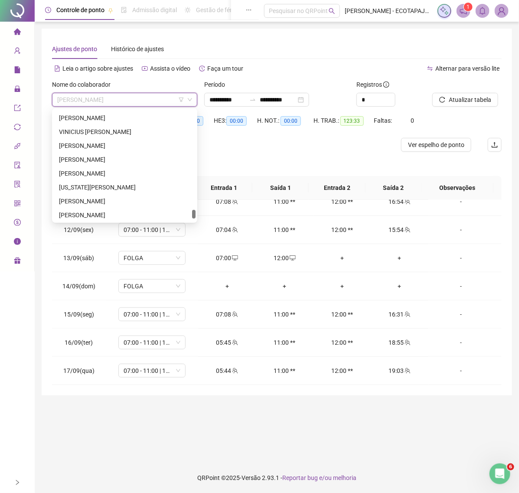
drag, startPoint x: 194, startPoint y: 197, endPoint x: 194, endPoint y: 215, distance: 17.4
click at [194, 215] on div at bounding box center [193, 214] width 3 height 9
click at [111, 158] on div "[PERSON_NAME]" at bounding box center [124, 160] width 131 height 10
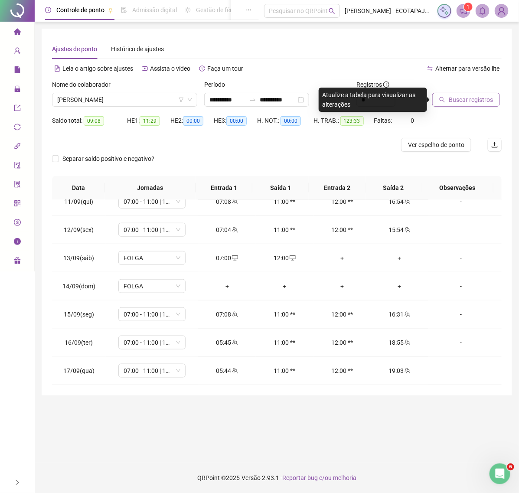
click at [437, 98] on button "Buscar registros" at bounding box center [466, 100] width 68 height 14
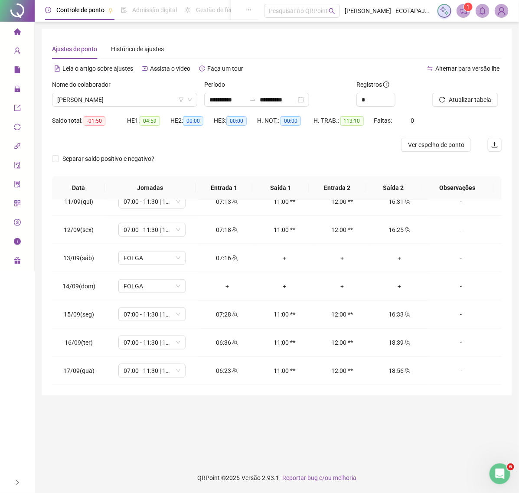
click at [462, 107] on div "Atualizar tabela" at bounding box center [467, 97] width 76 height 34
click at [462, 100] on span "Atualizar tabela" at bounding box center [470, 100] width 43 height 10
